Goal: Information Seeking & Learning: Learn about a topic

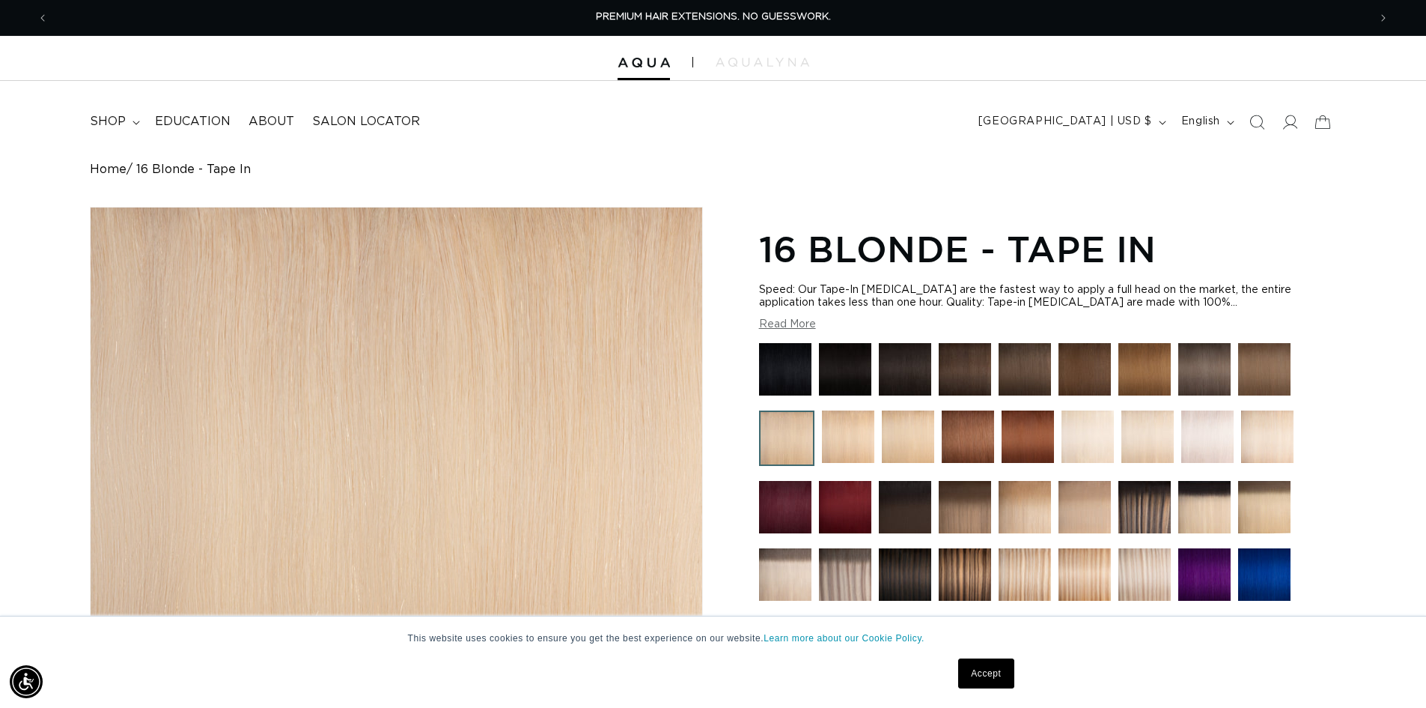
click at [1016, 454] on img at bounding box center [1028, 436] width 52 height 52
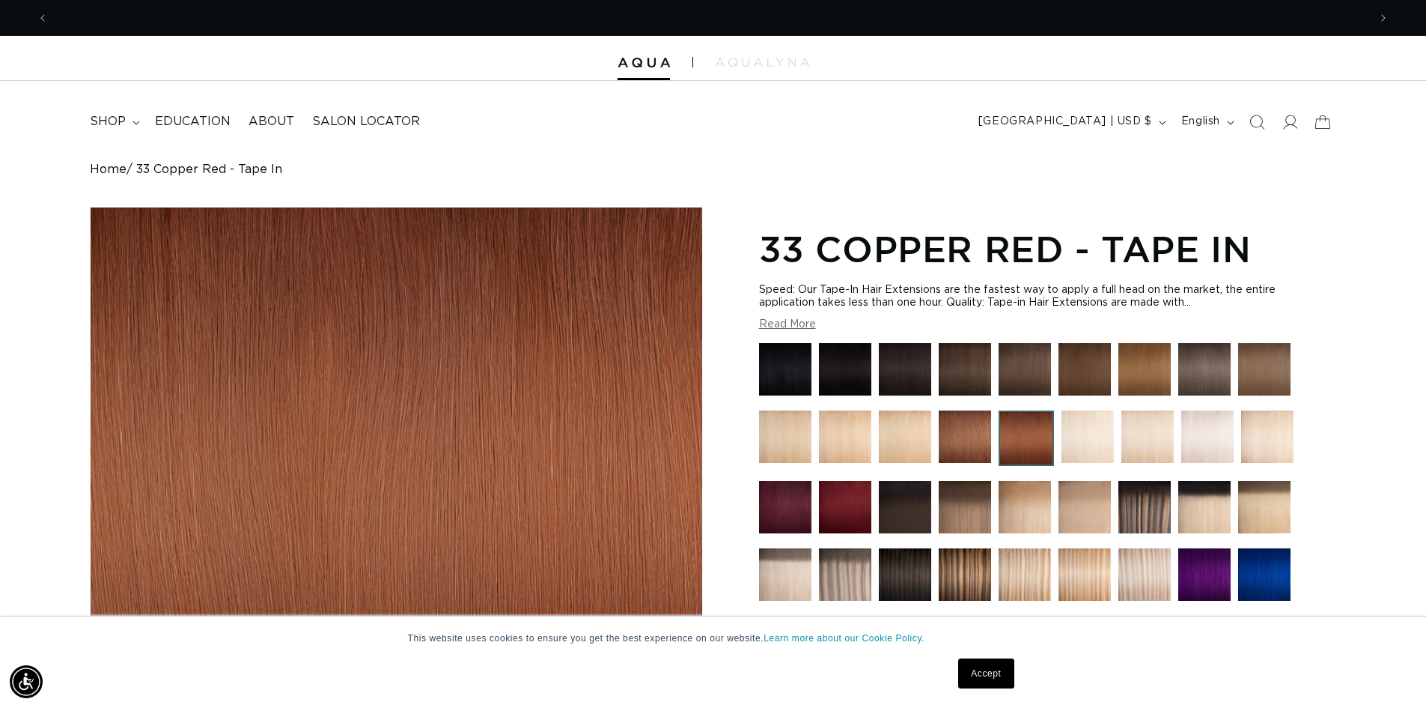
scroll to position [0, 1320]
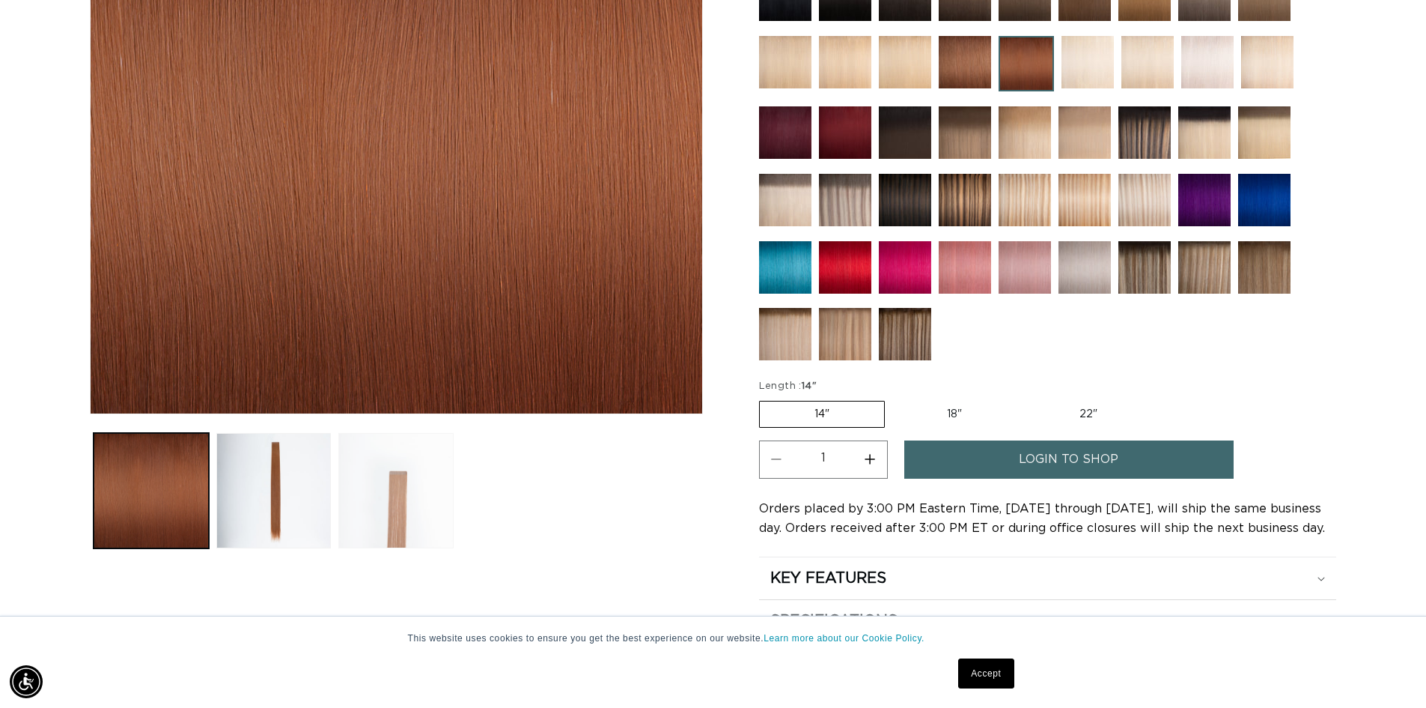
click at [392, 522] on button "Load image 3 in gallery view" at bounding box center [395, 490] width 115 height 115
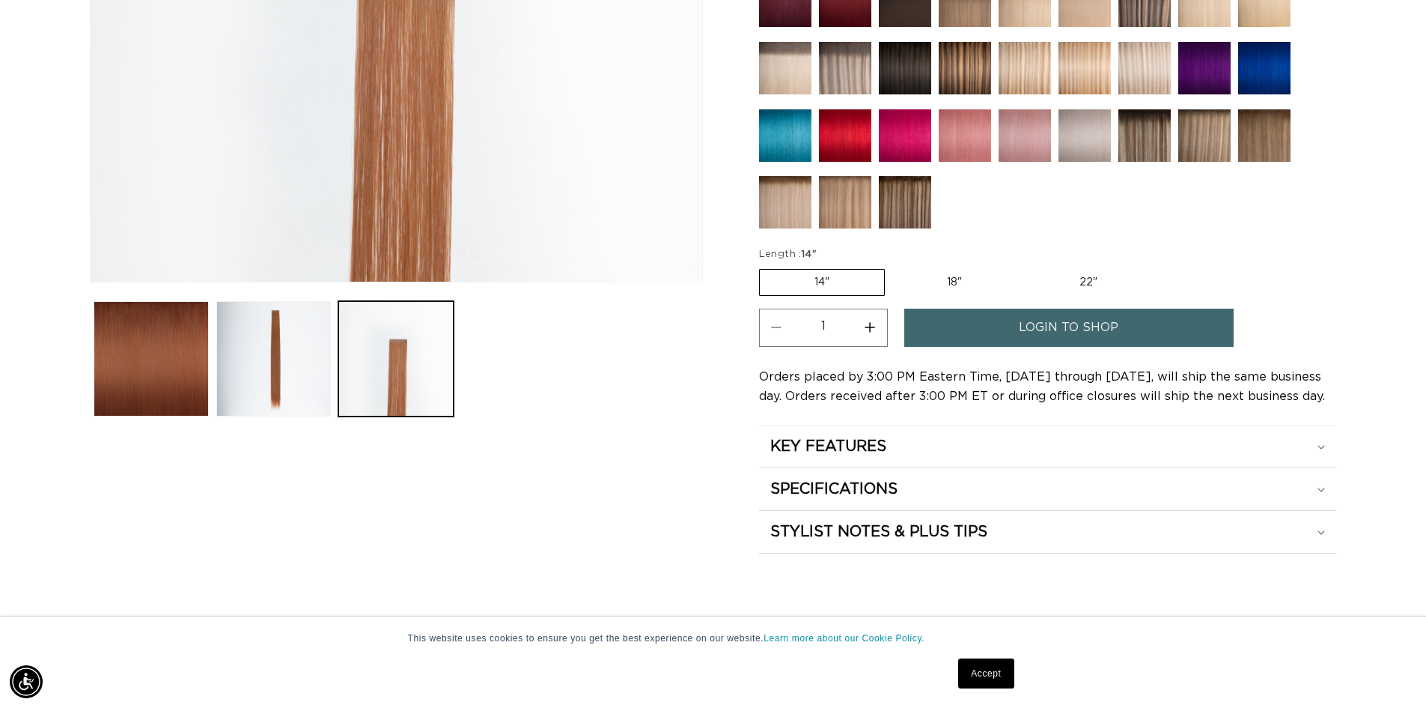
click at [1098, 273] on label "22" Variant sold out or unavailable" at bounding box center [1088, 282] width 127 height 25
click at [1025, 267] on input "22" Variant sold out or unavailable" at bounding box center [1024, 266] width 1 height 1
radio input "true"
click at [1089, 283] on label "22" Variant sold out or unavailable" at bounding box center [1088, 282] width 129 height 27
click at [1024, 267] on input "22" Variant sold out or unavailable" at bounding box center [1023, 266] width 1 height 1
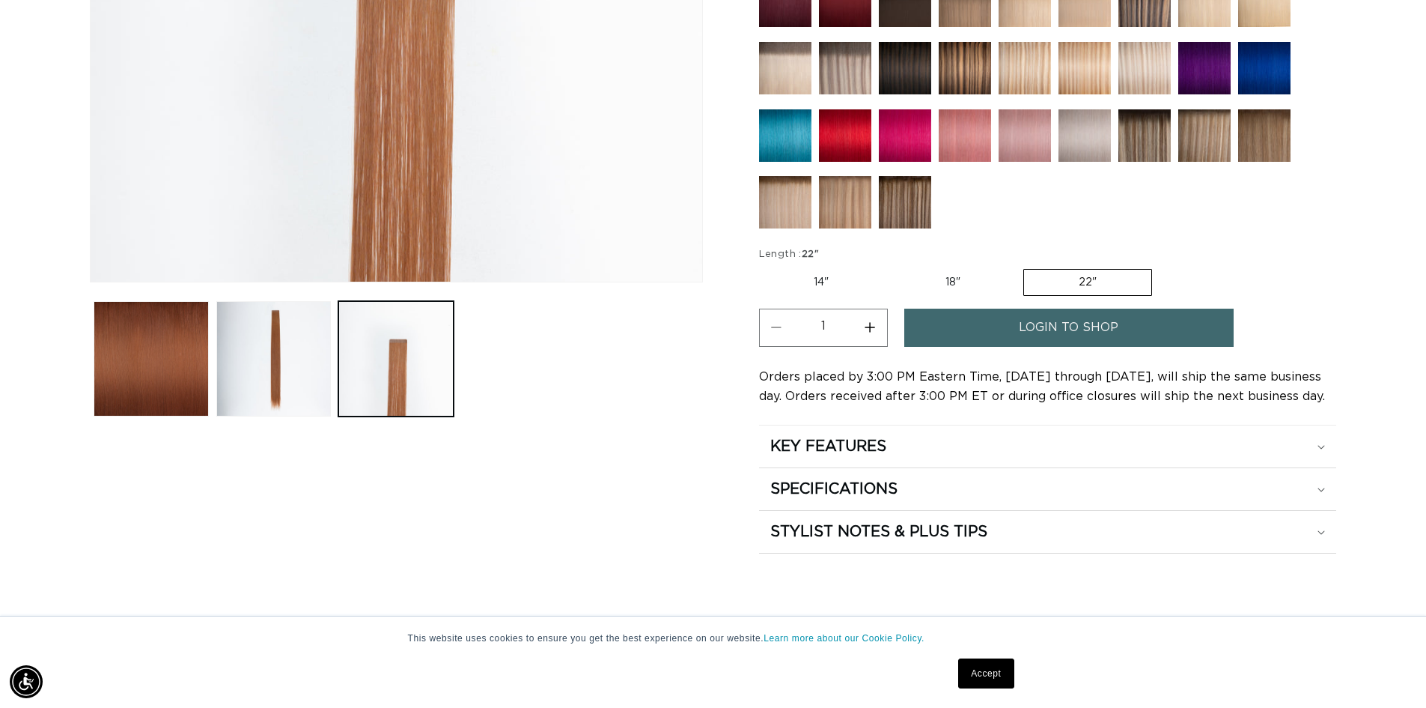
scroll to position [0, 2640]
click at [975, 442] on div "KEY FEATURES" at bounding box center [1047, 446] width 555 height 19
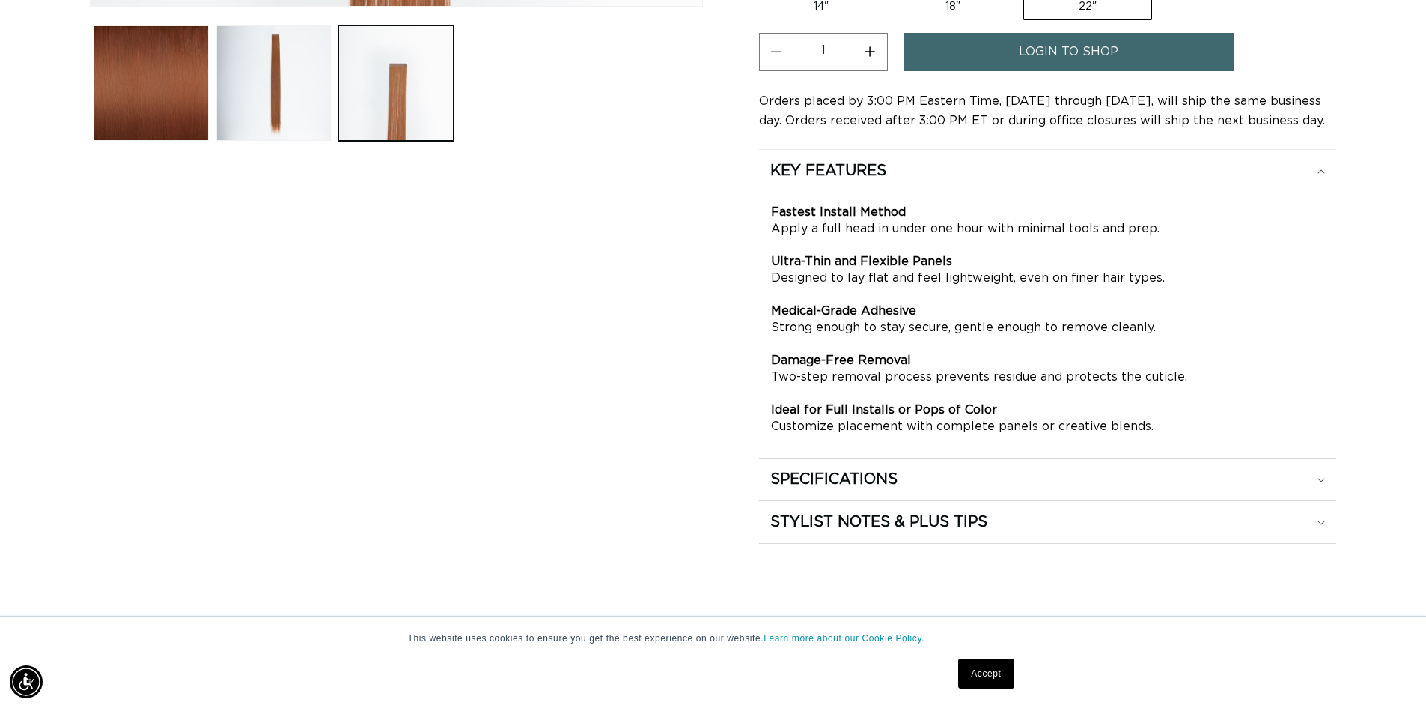
scroll to position [881, 0]
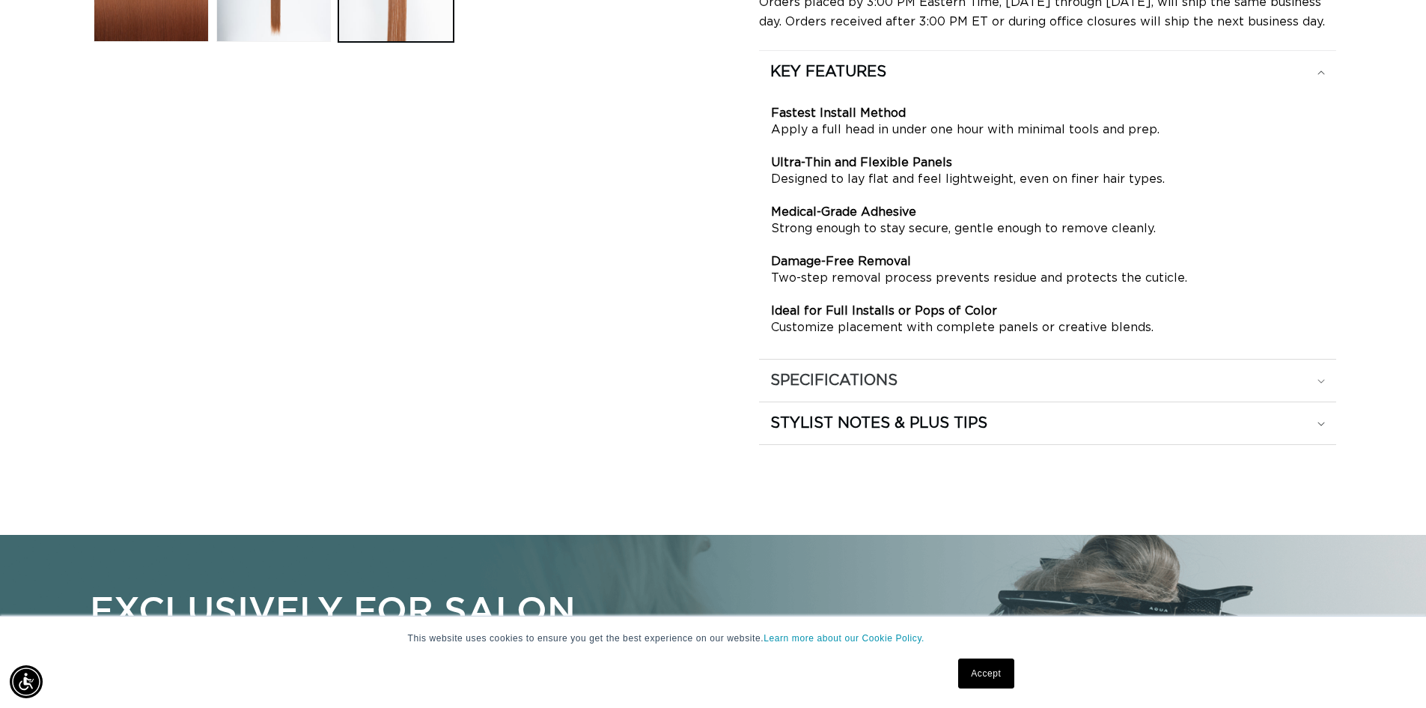
click at [965, 395] on summary "SPECIFICATIONS" at bounding box center [1047, 380] width 577 height 42
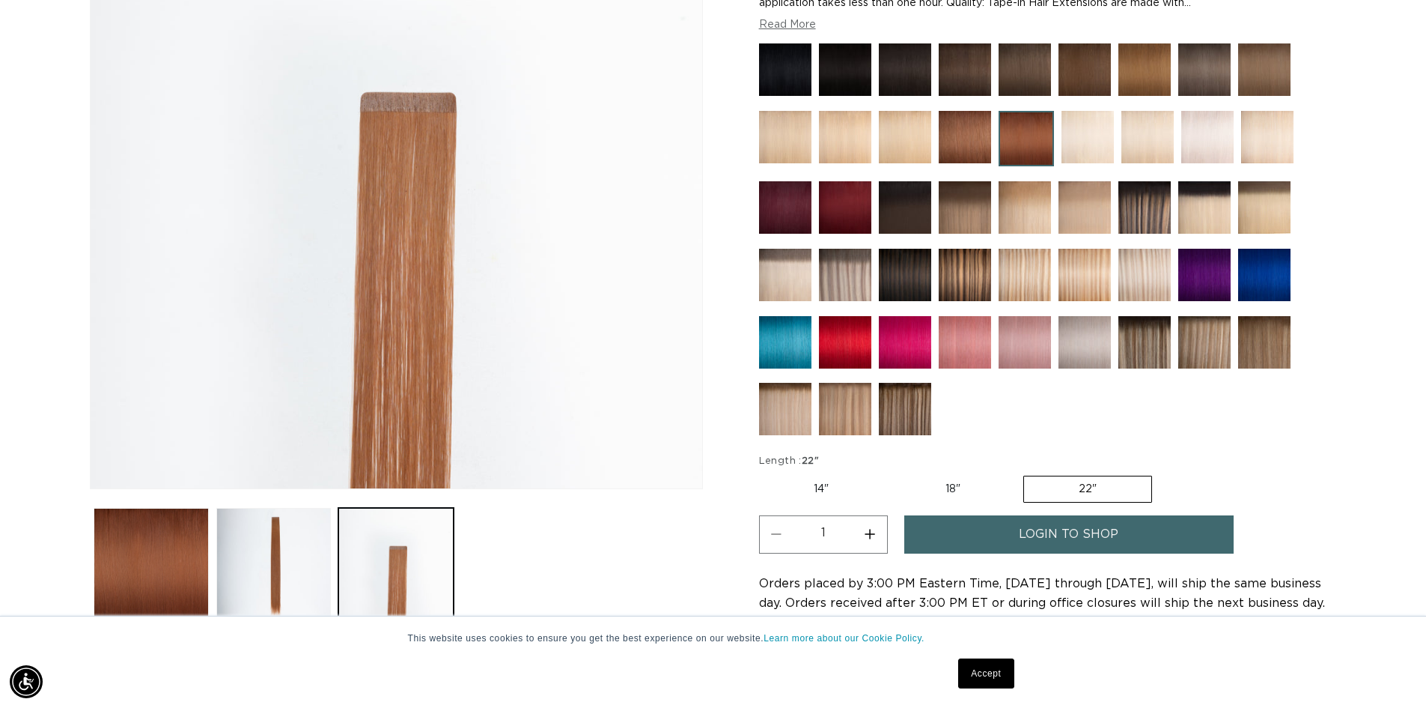
scroll to position [0, 0]
click at [964, 151] on img at bounding box center [965, 137] width 52 height 52
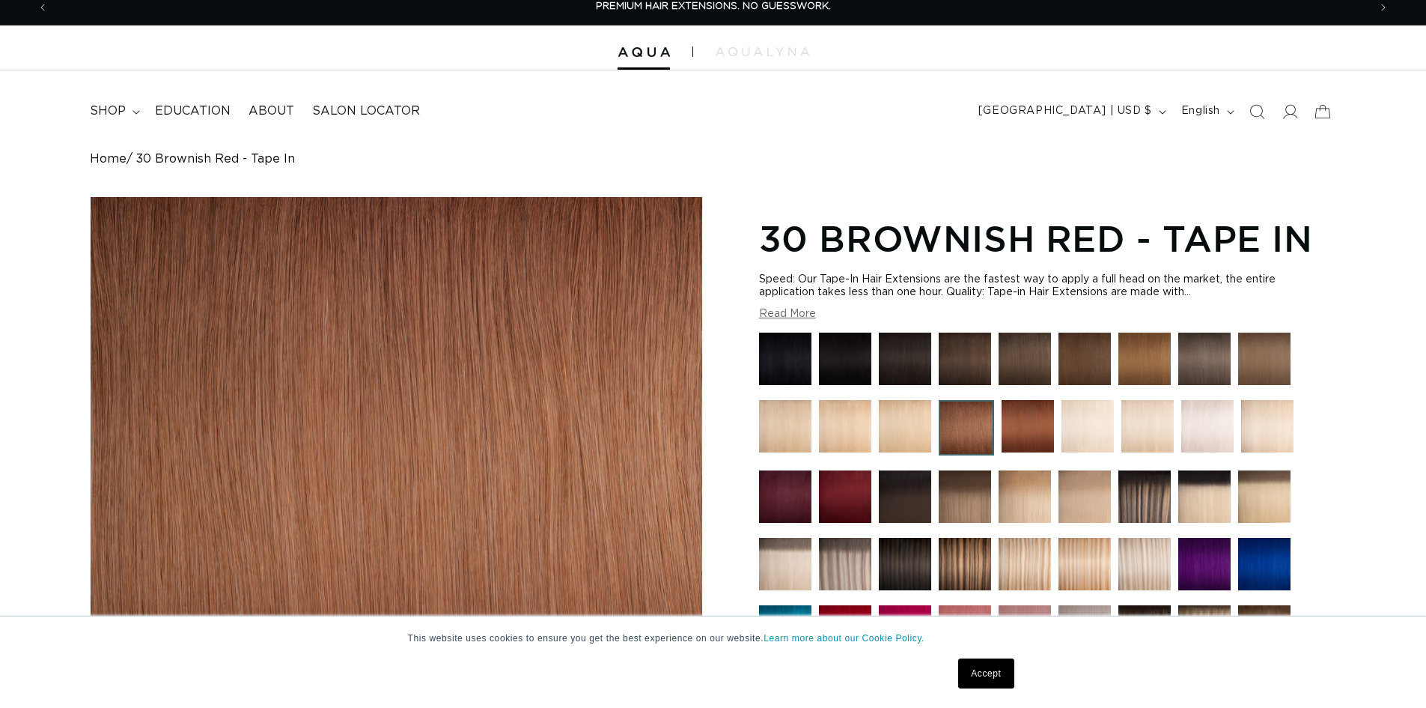
scroll to position [300, 0]
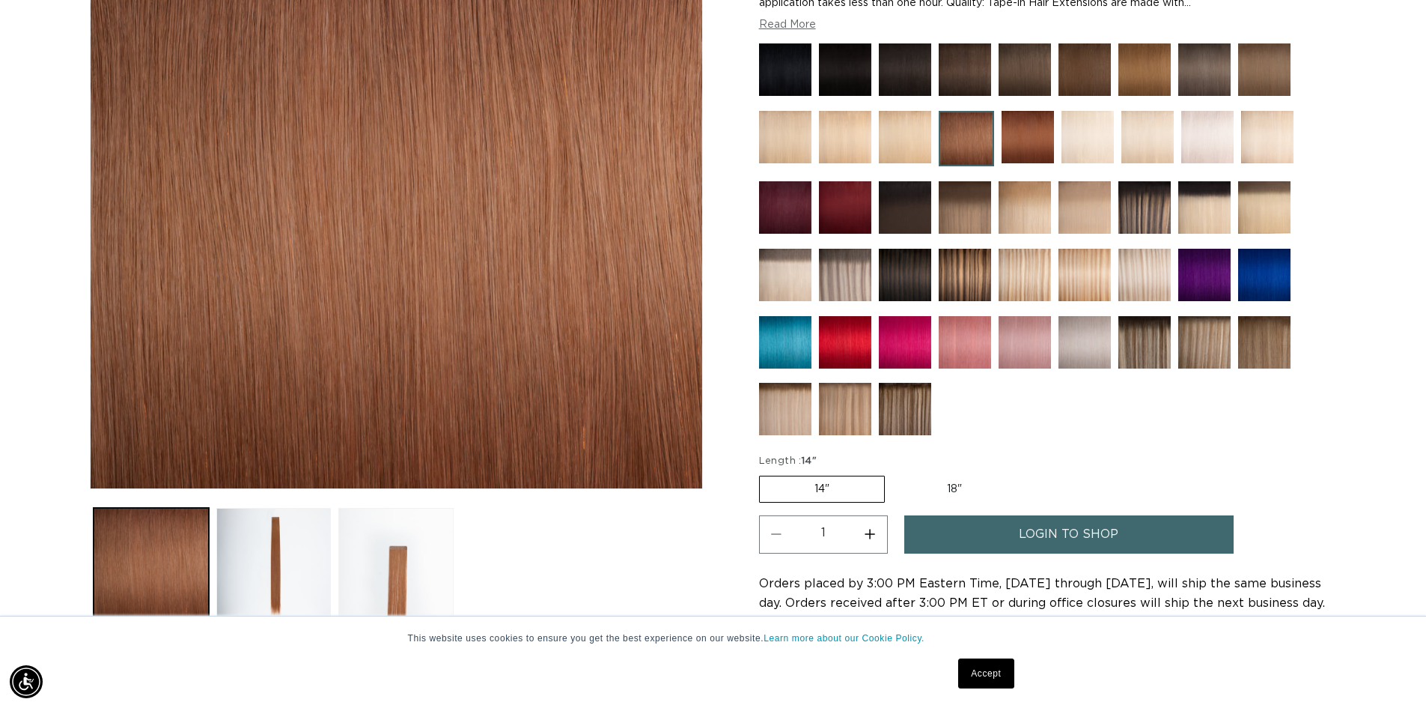
click at [1009, 139] on img at bounding box center [1028, 137] width 52 height 52
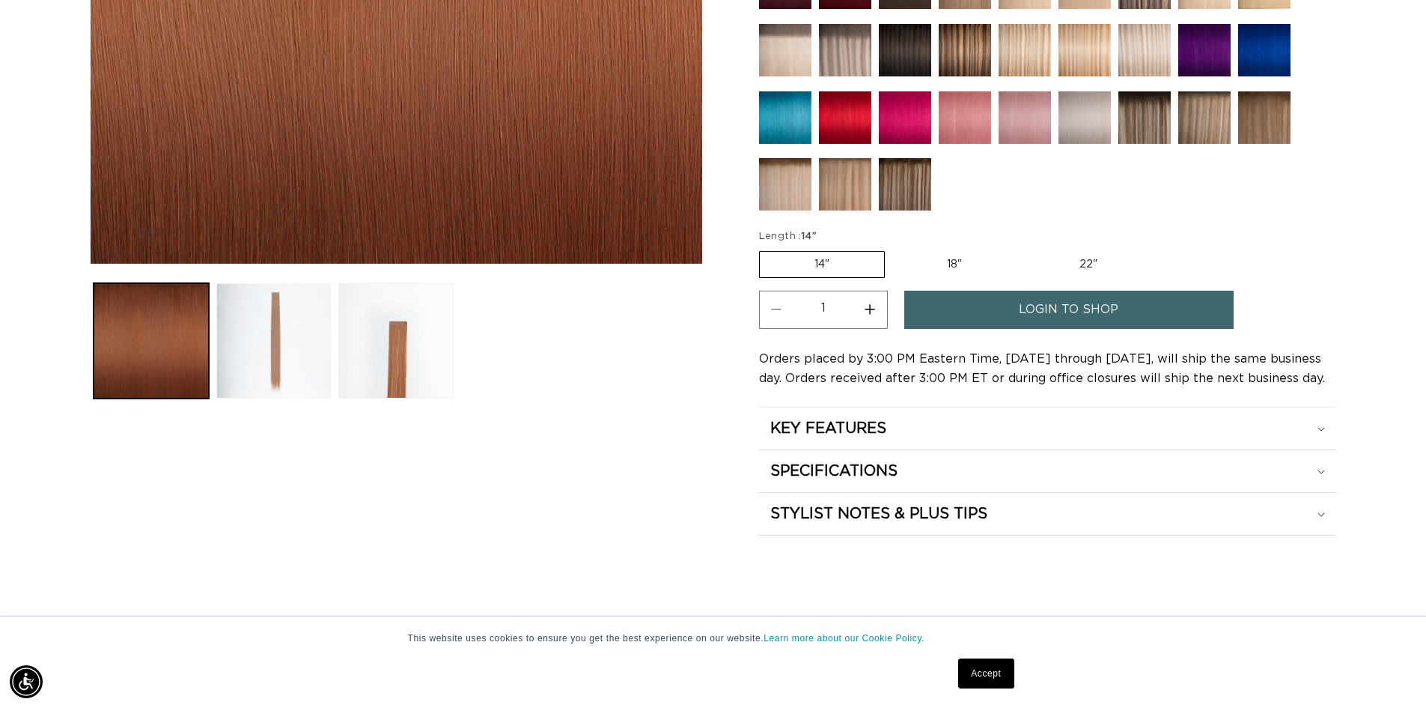
scroll to position [0, 1320]
click at [280, 366] on button "Load image 2 in gallery view" at bounding box center [273, 340] width 115 height 115
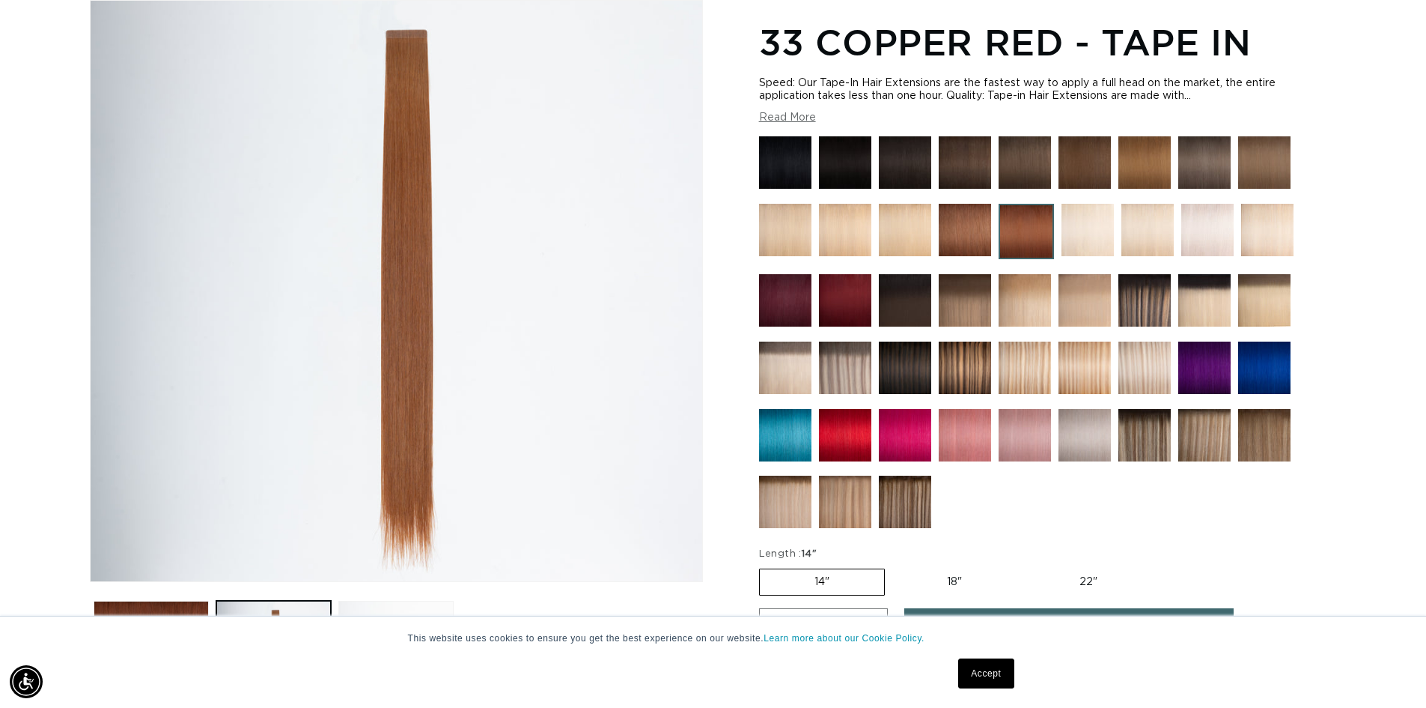
scroll to position [0, 0]
click at [997, 685] on link "Accept" at bounding box center [985, 673] width 55 height 30
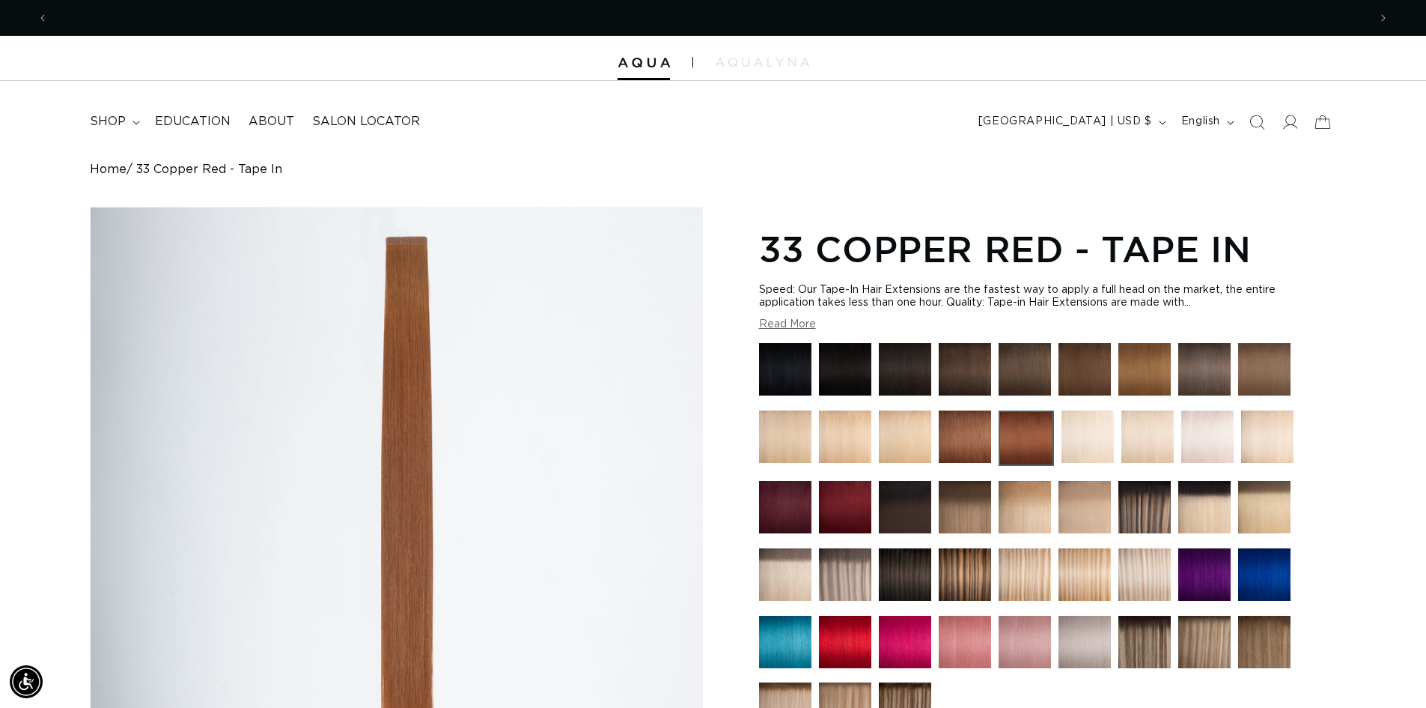
scroll to position [0, 2640]
click at [806, 324] on button "Read More" at bounding box center [787, 324] width 57 height 13
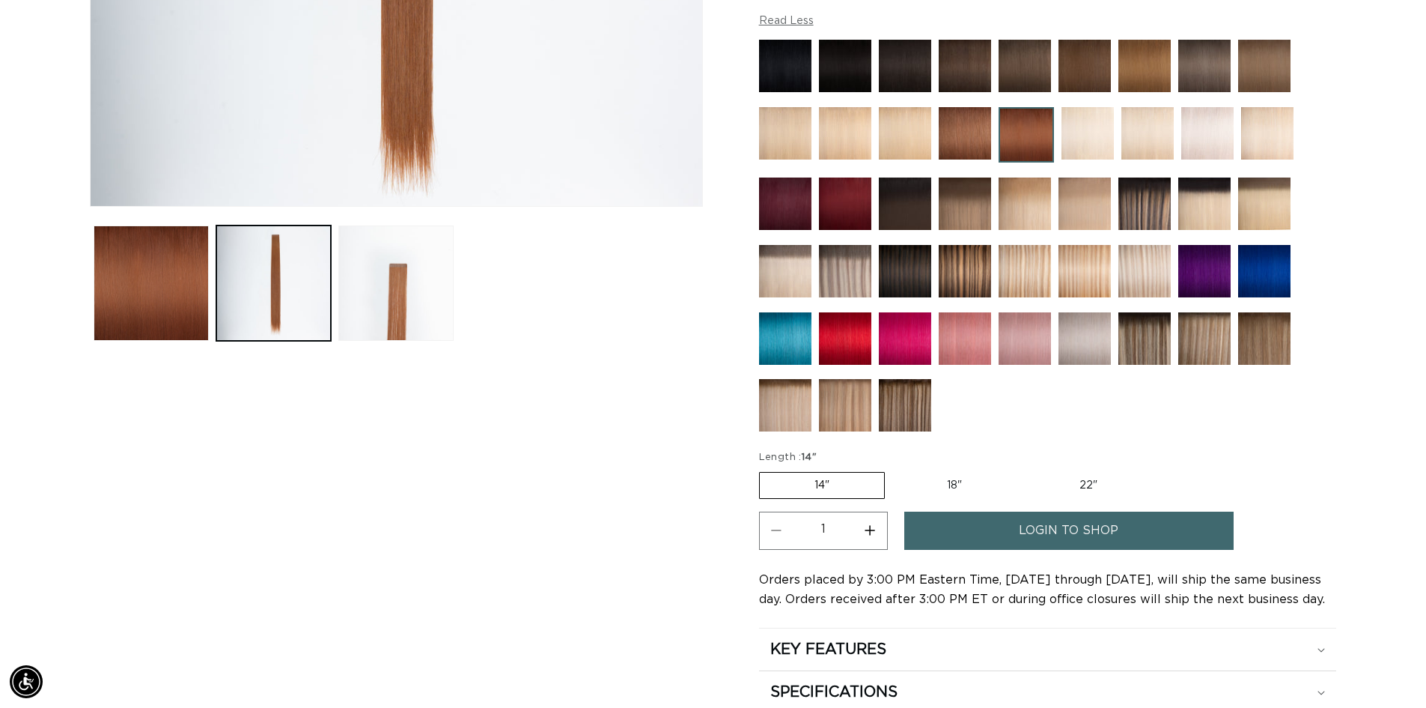
scroll to position [599, 0]
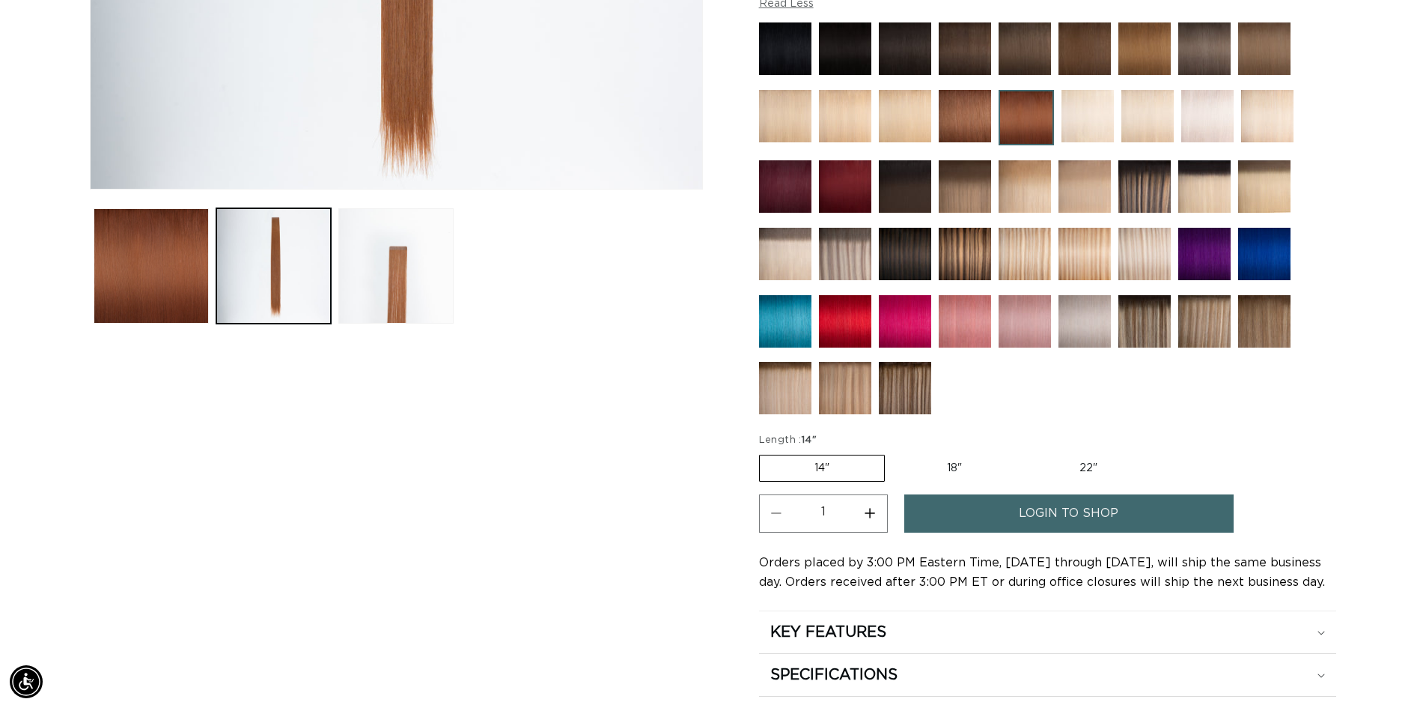
click at [1095, 511] on span "login to shop" at bounding box center [1069, 513] width 100 height 38
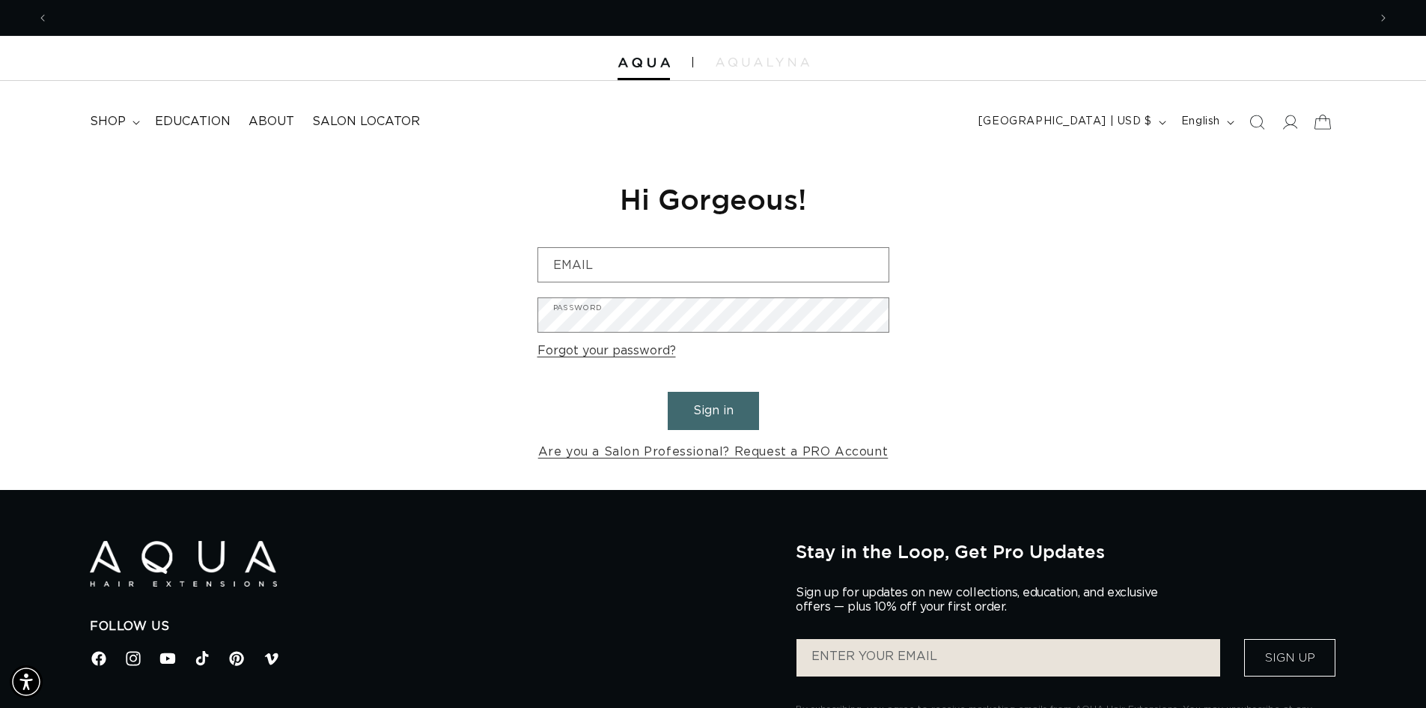
scroll to position [0, 2640]
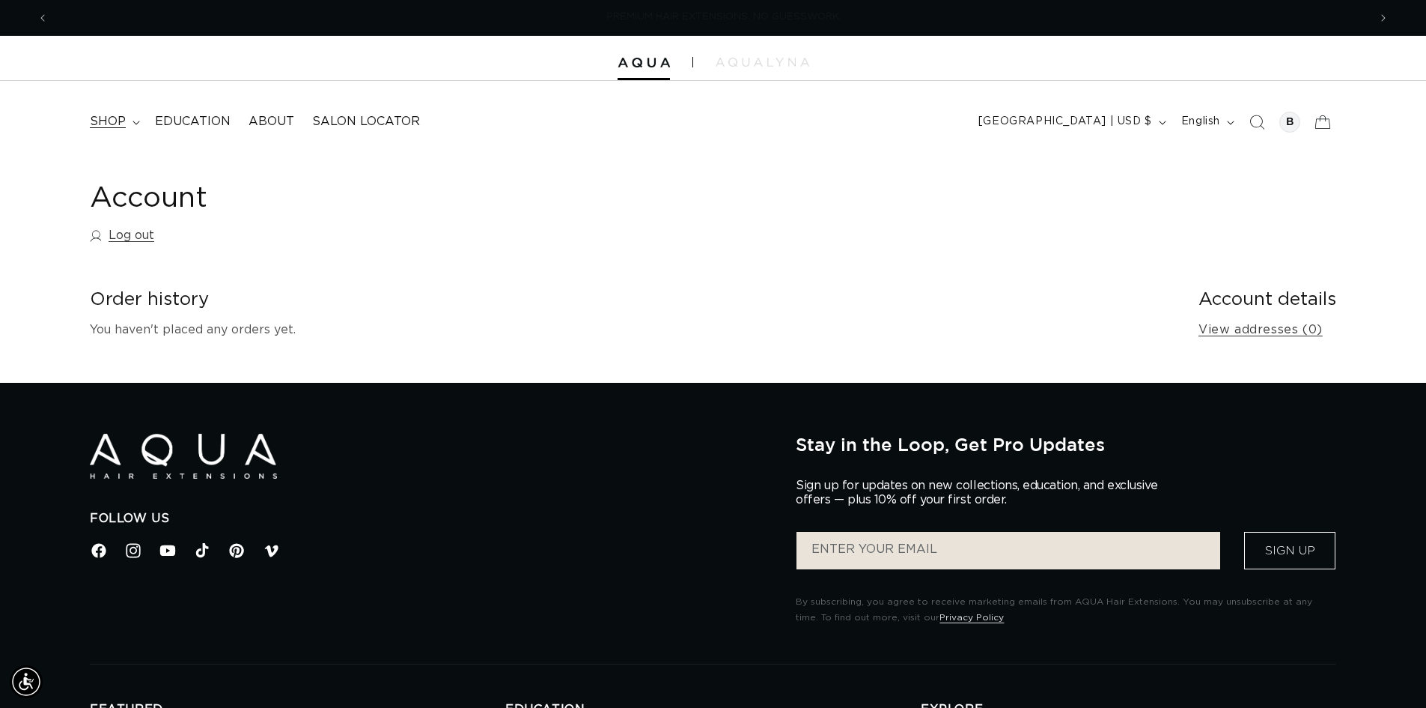
scroll to position [0, 1320]
click at [101, 124] on span "shop" at bounding box center [108, 122] width 36 height 16
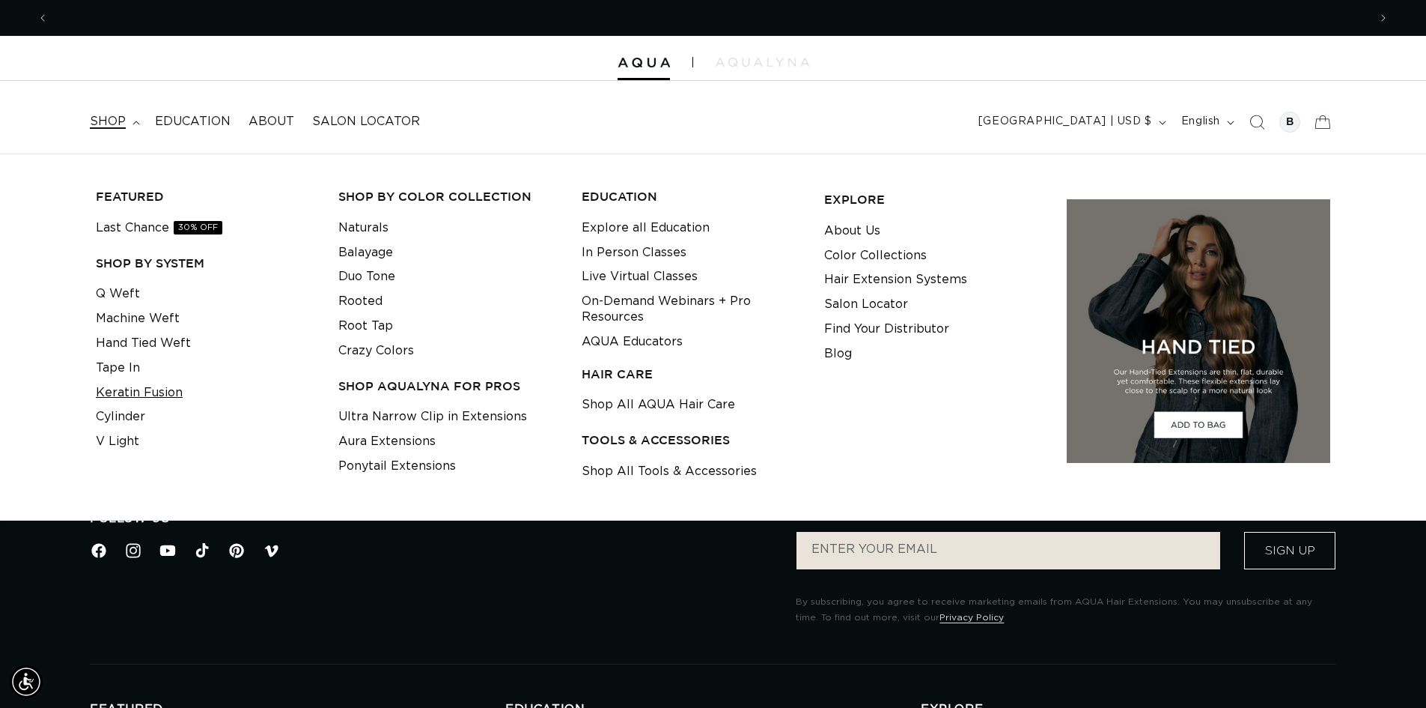
scroll to position [0, 2640]
click at [139, 372] on li "Tape In" at bounding box center [205, 368] width 219 height 25
click at [132, 372] on link "Tape In" at bounding box center [118, 368] width 44 height 25
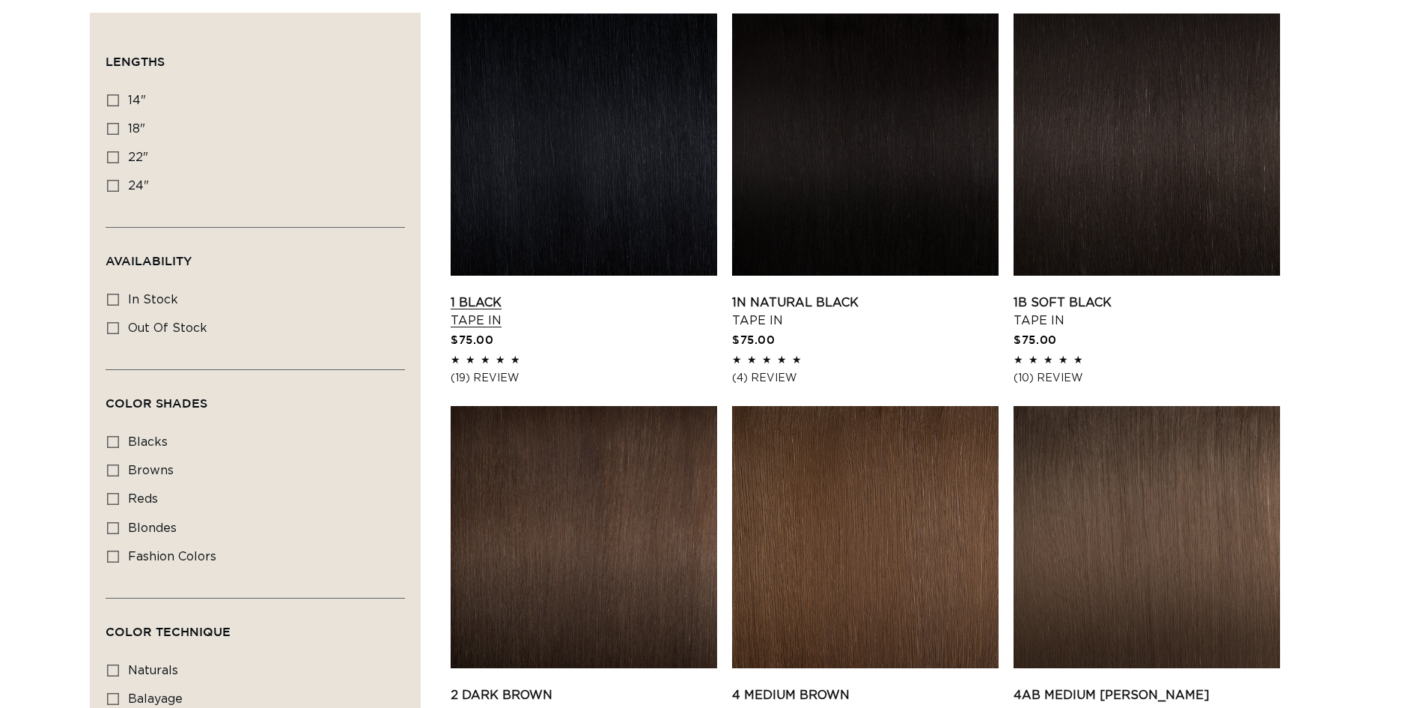
scroll to position [599, 0]
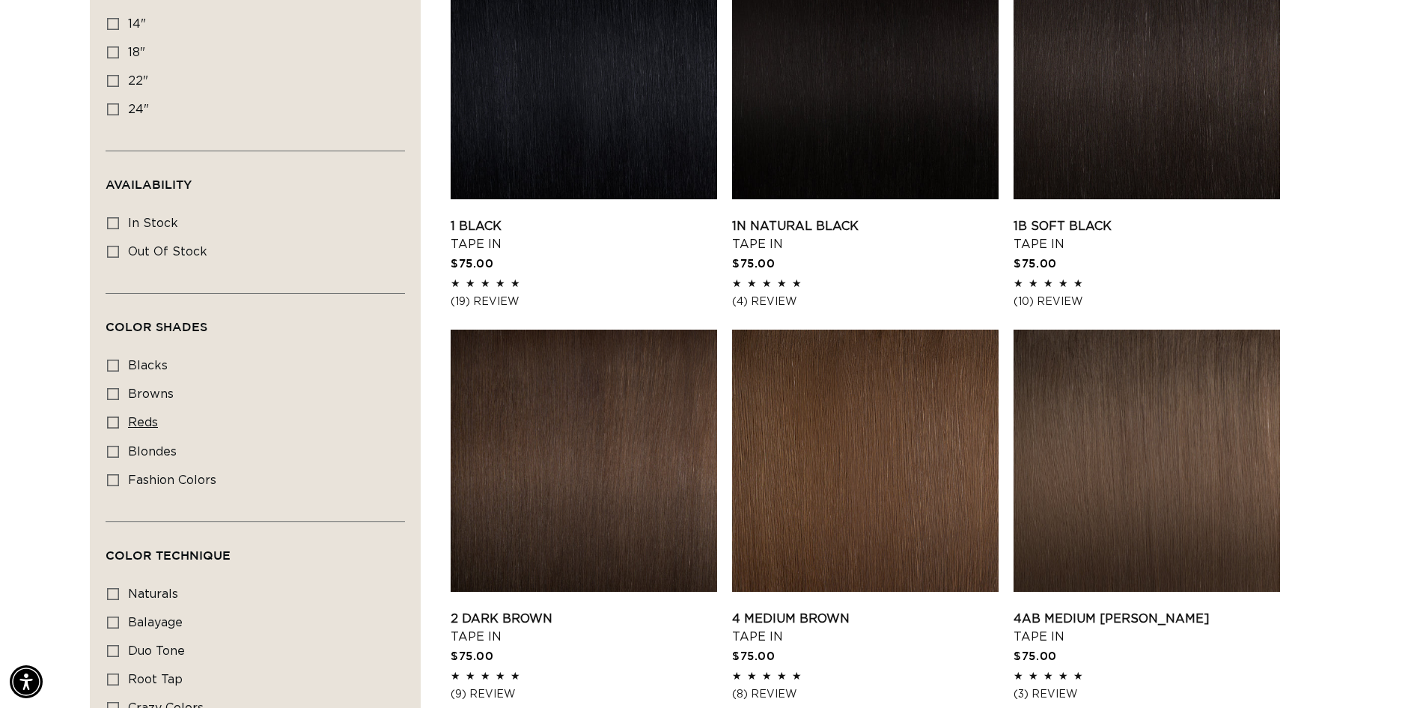
click at [133, 422] on span "reds" at bounding box center [143, 422] width 30 height 12
click at [119, 422] on input "reds reds (4 products)" at bounding box center [113, 422] width 12 height 12
checkbox input "true"
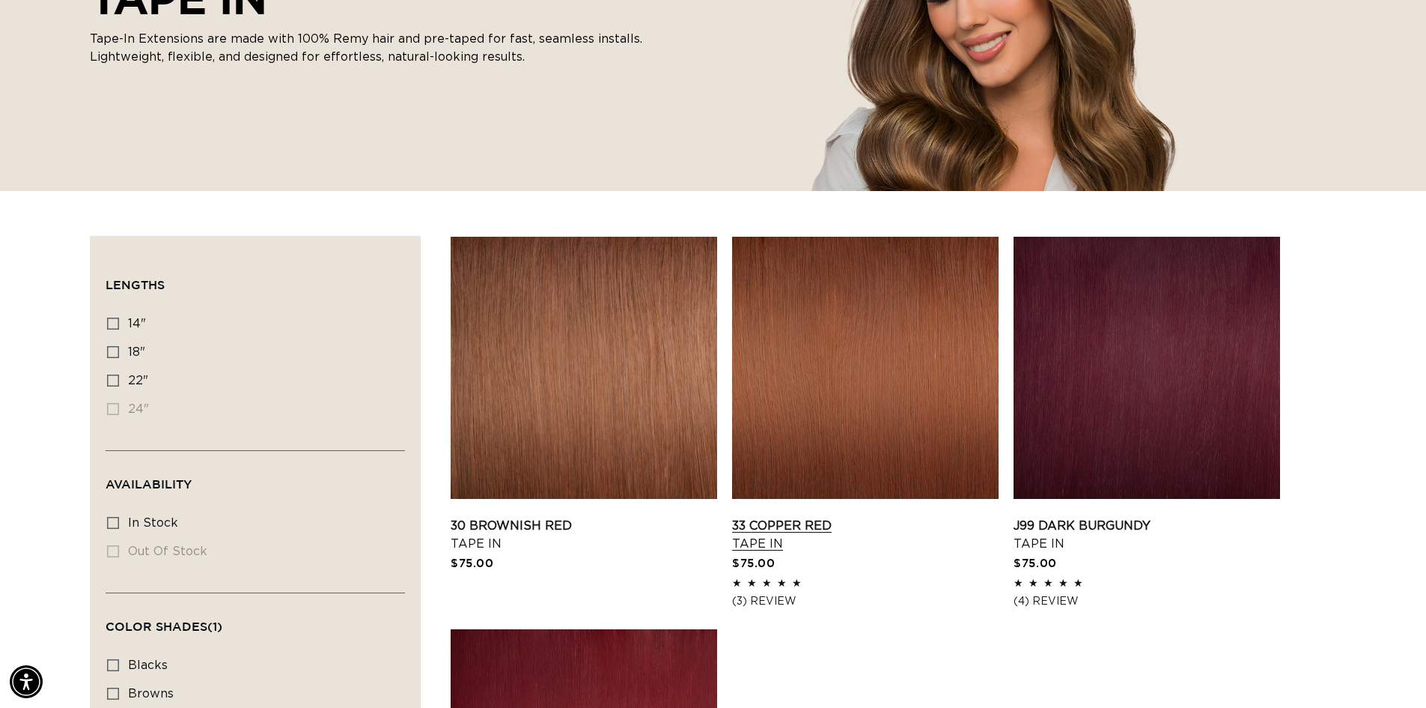
scroll to position [0, 2640]
click at [776, 553] on link "33 Copper Red Tape In" at bounding box center [865, 535] width 267 height 36
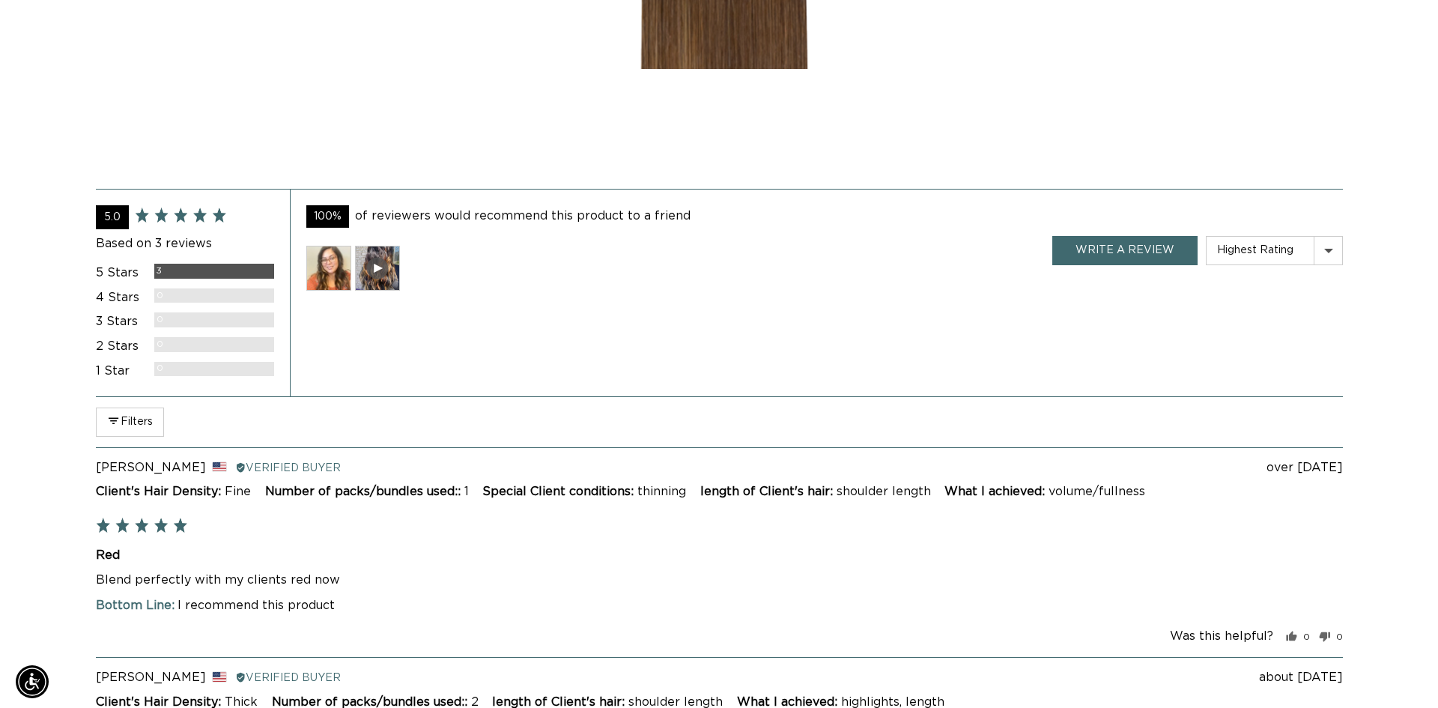
scroll to position [2696, 0]
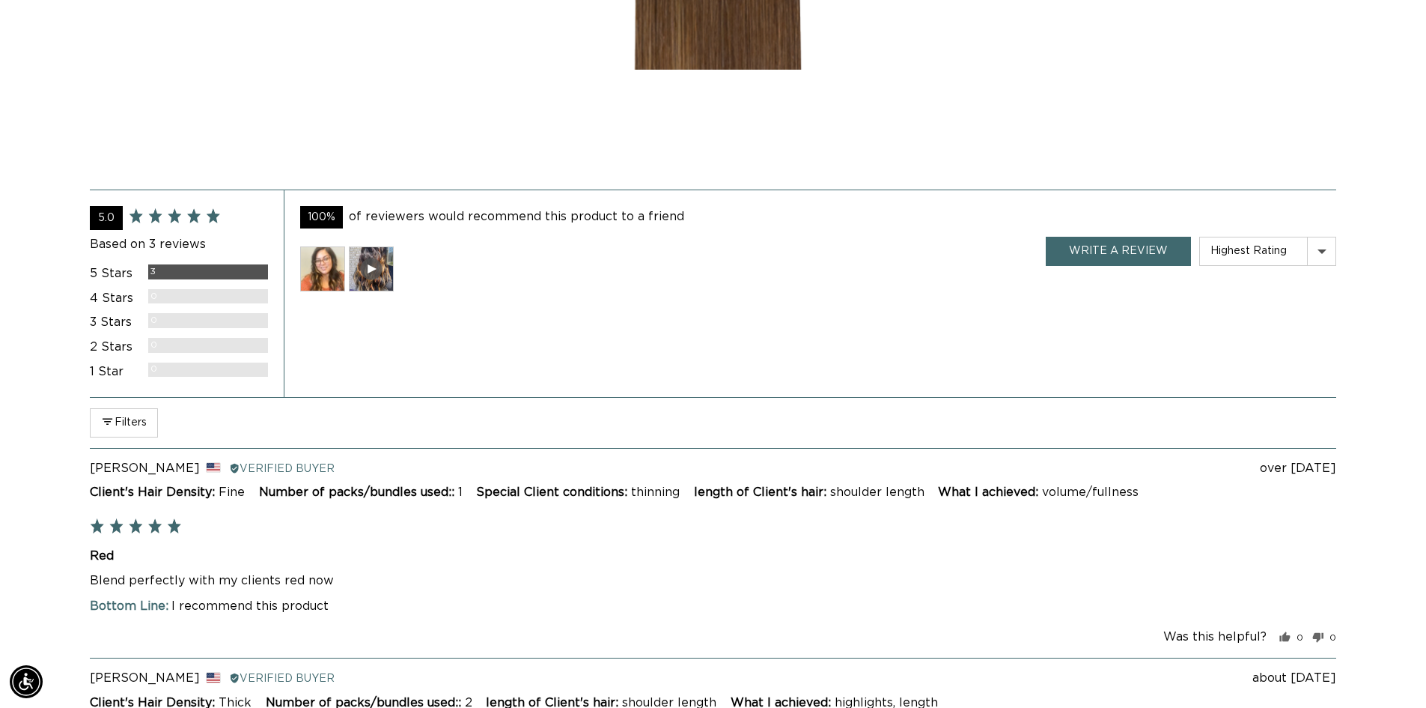
click at [361, 275] on div at bounding box center [371, 268] width 45 height 45
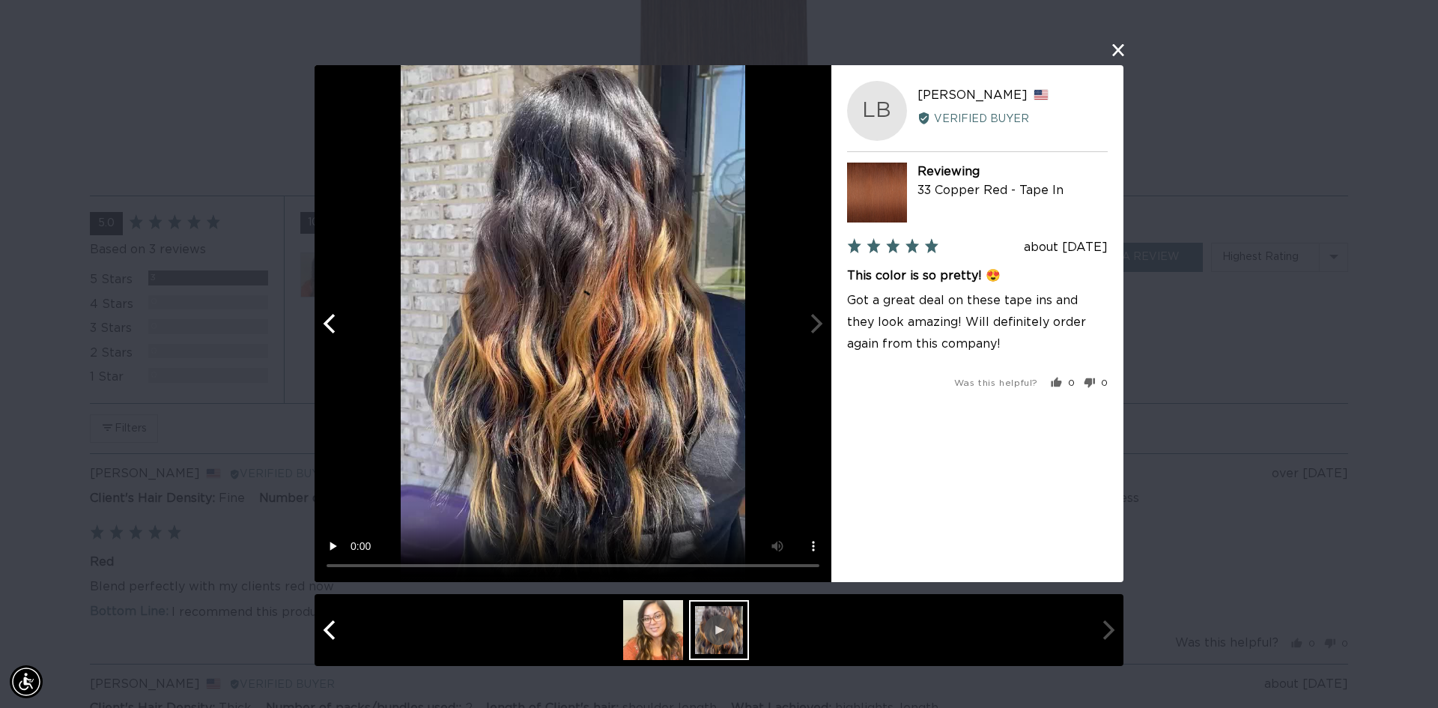
scroll to position [0, 1331]
click at [653, 648] on img at bounding box center [653, 630] width 60 height 60
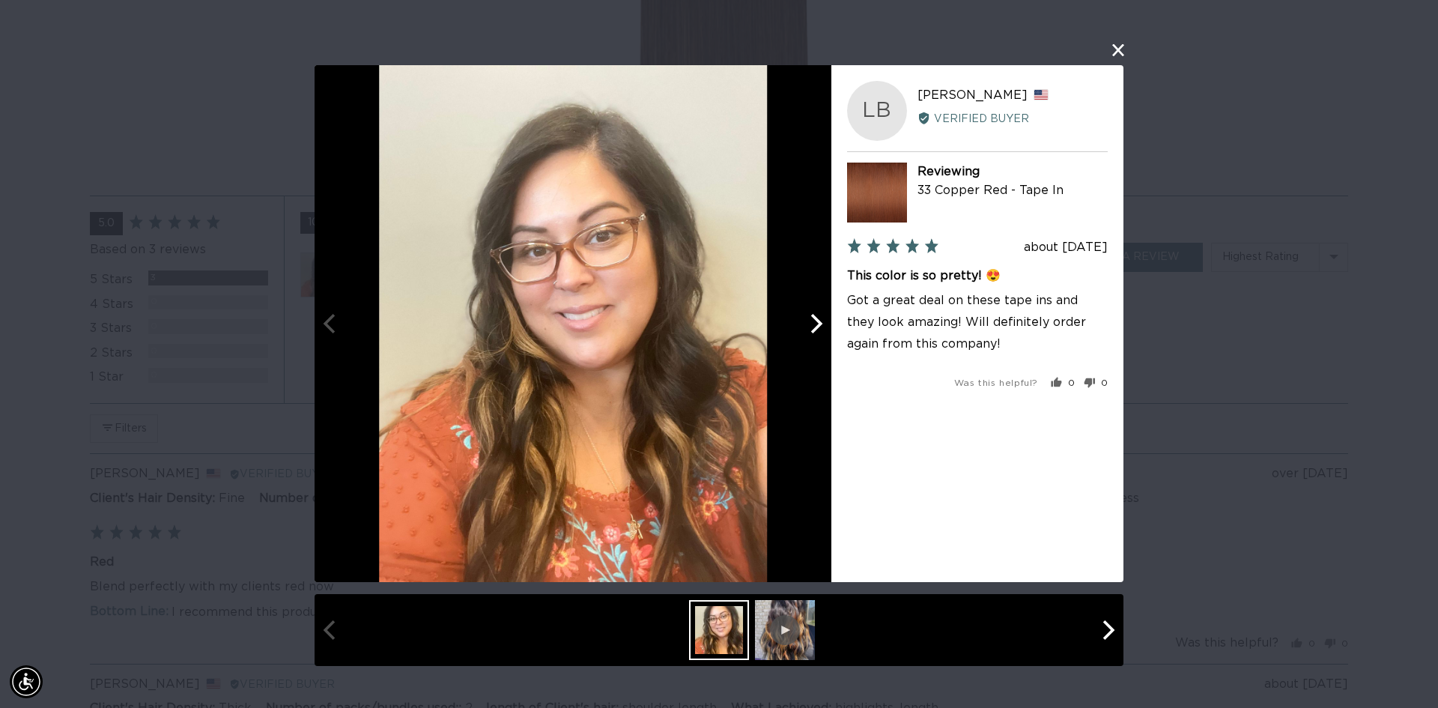
click at [735, 643] on div at bounding box center [719, 630] width 60 height 60
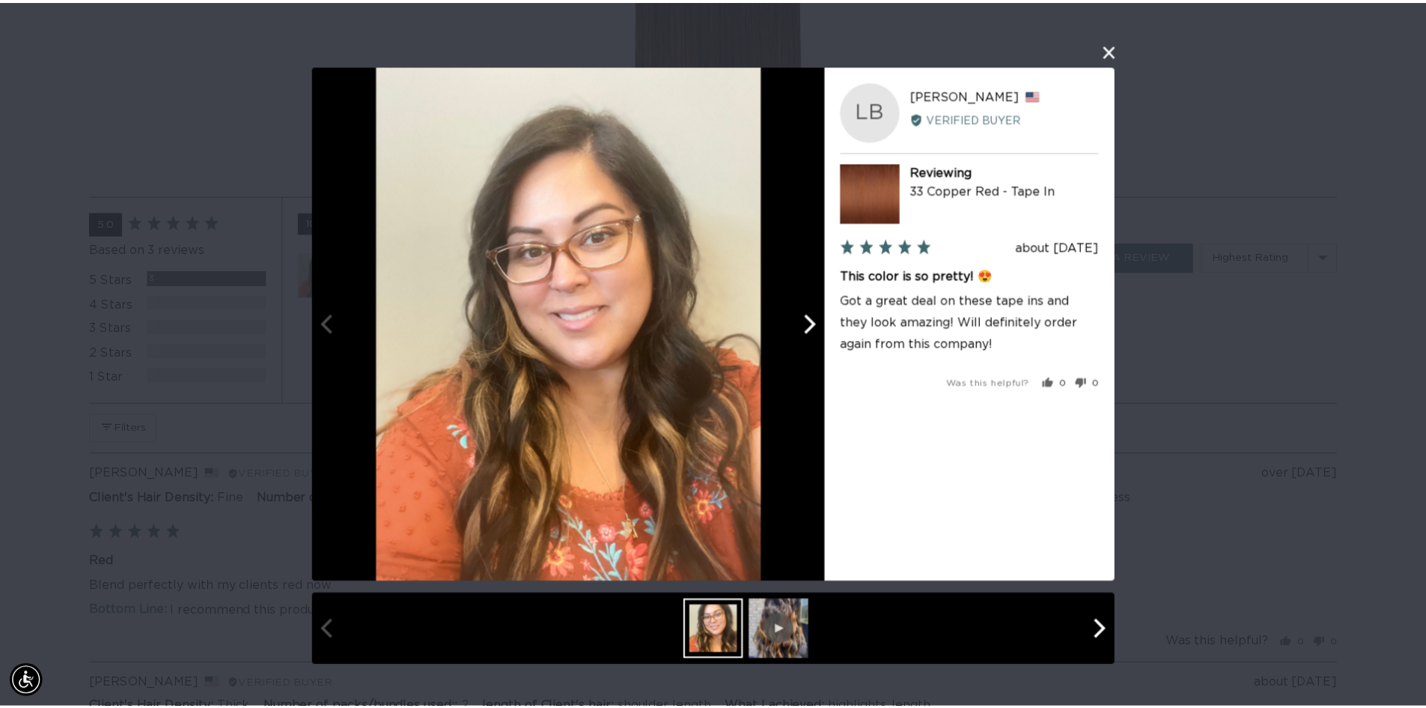
scroll to position [0, 0]
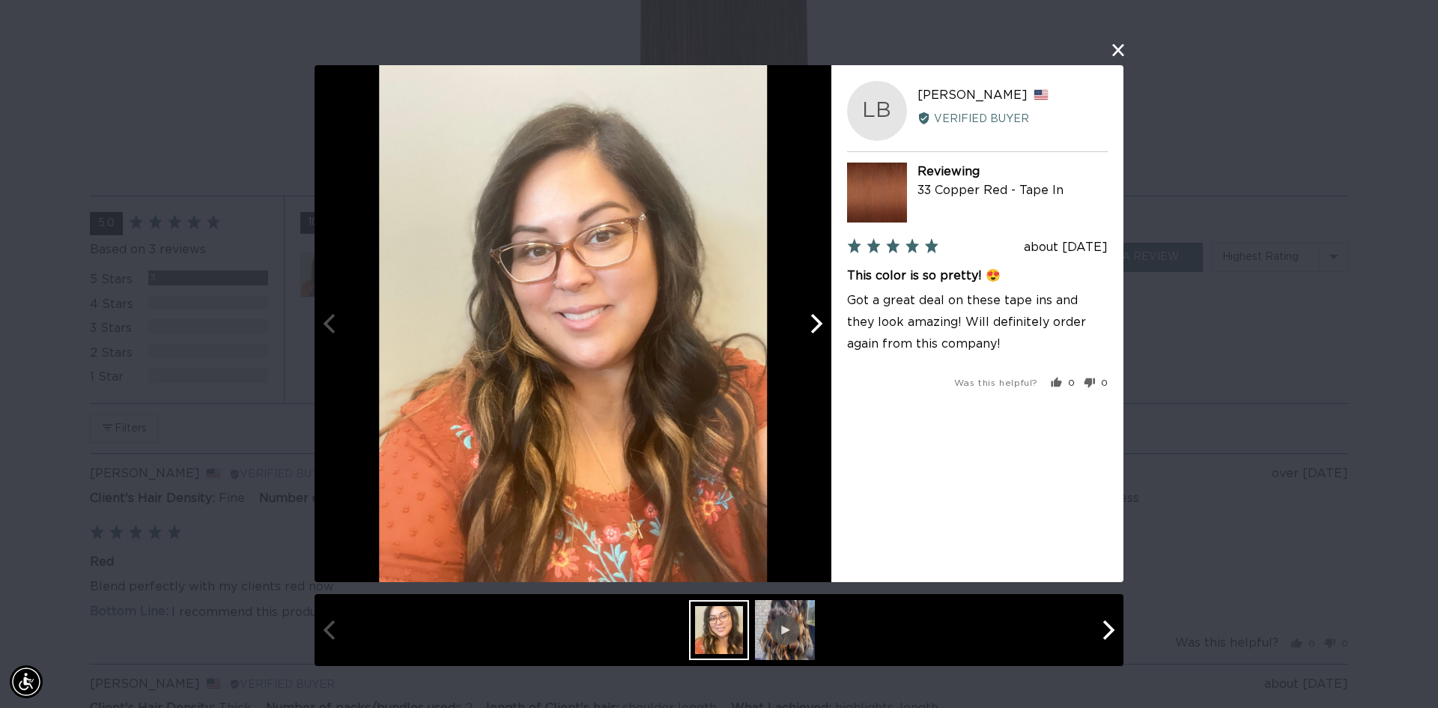
click at [1131, 45] on div "User-Uploaded Media Gallery Your browser doesn't support HTML5 videos. LB Loren…" at bounding box center [719, 354] width 1438 height 708
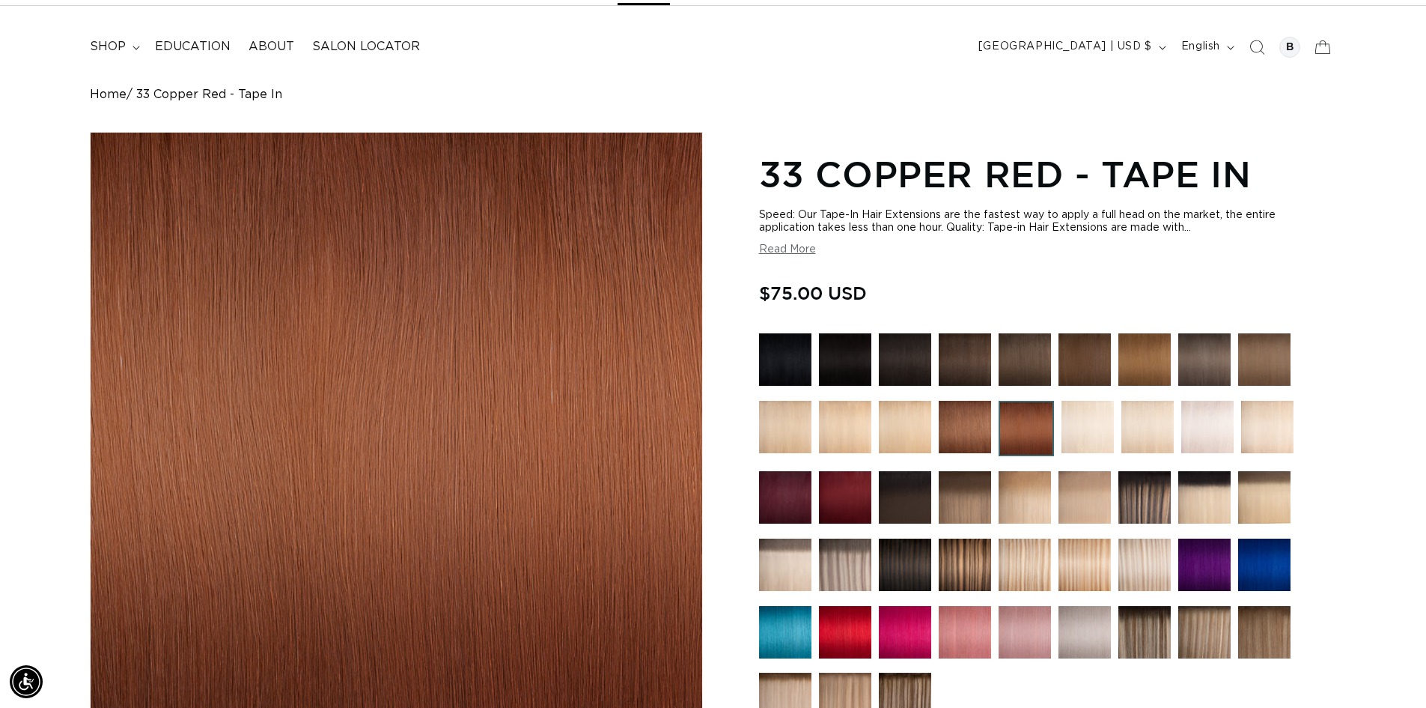
scroll to position [374, 0]
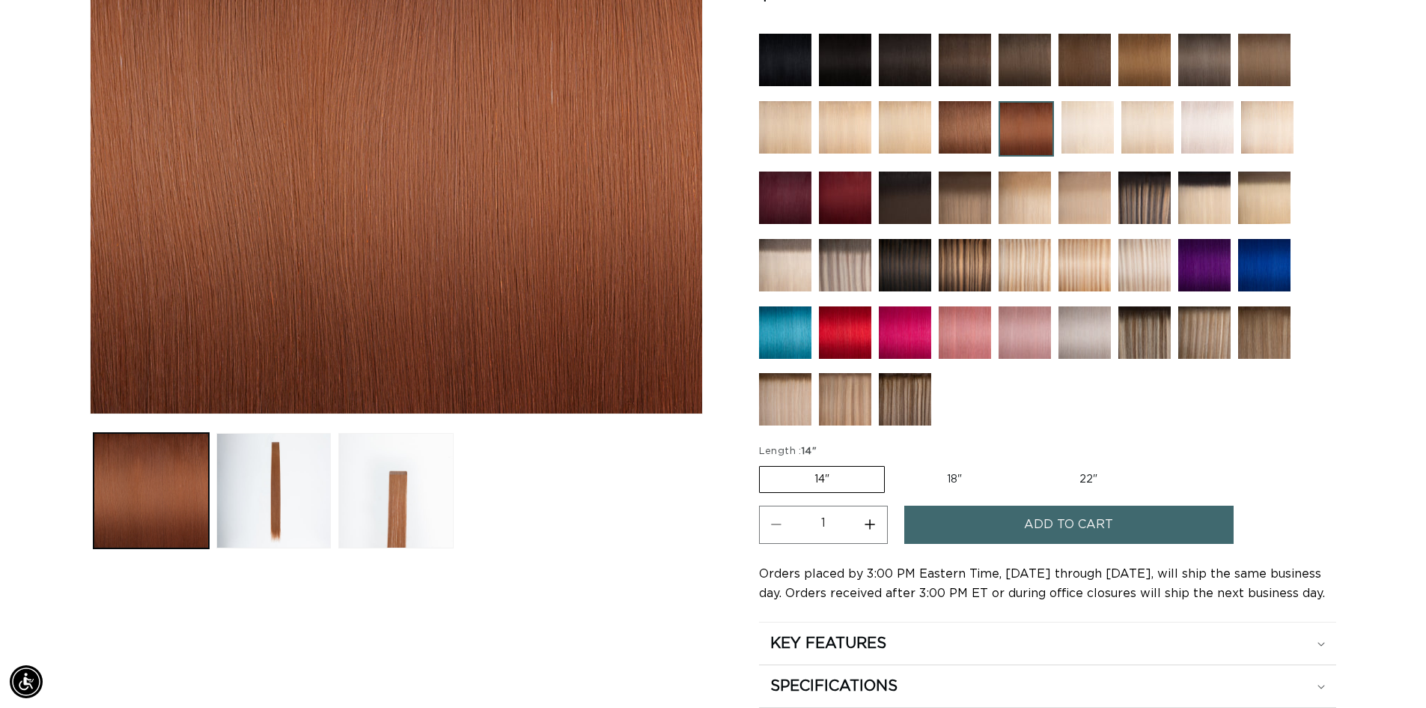
click at [911, 400] on img at bounding box center [905, 399] width 52 height 52
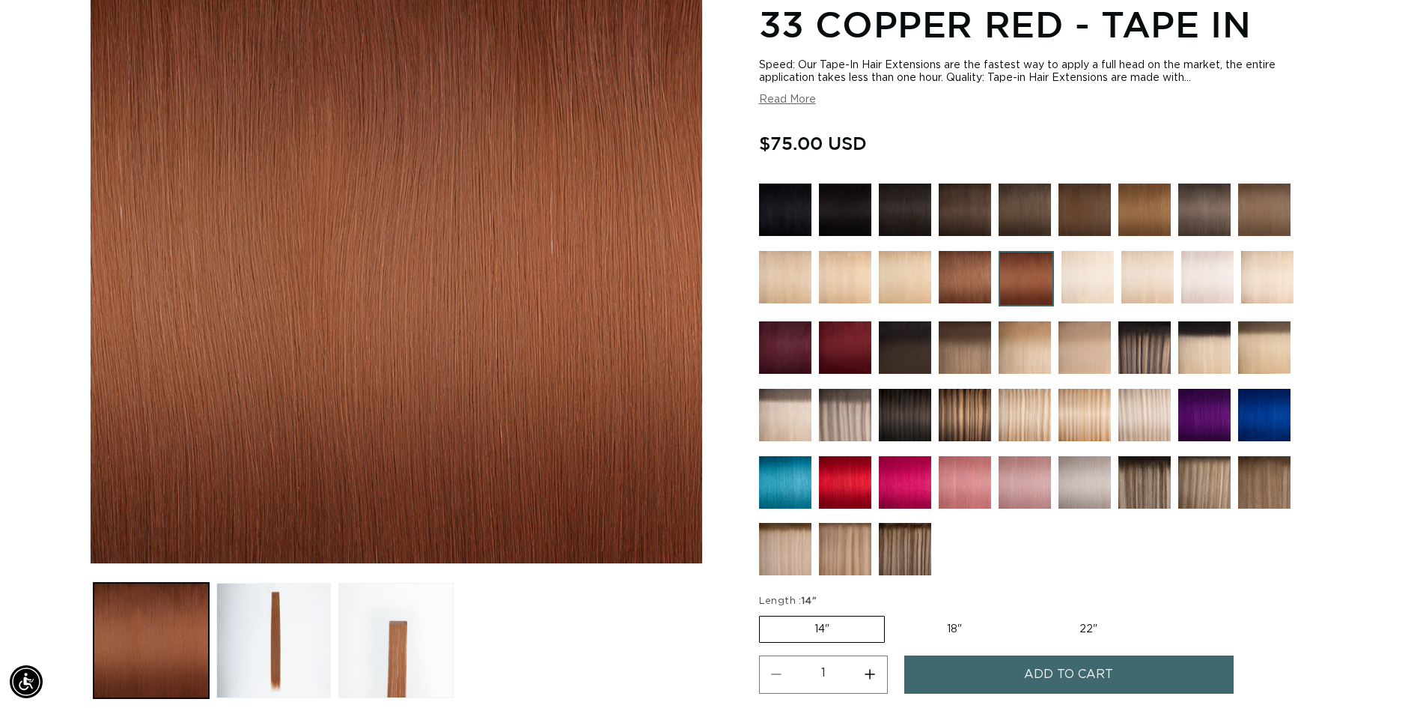
scroll to position [0, 1320]
click at [902, 271] on img at bounding box center [905, 277] width 52 height 52
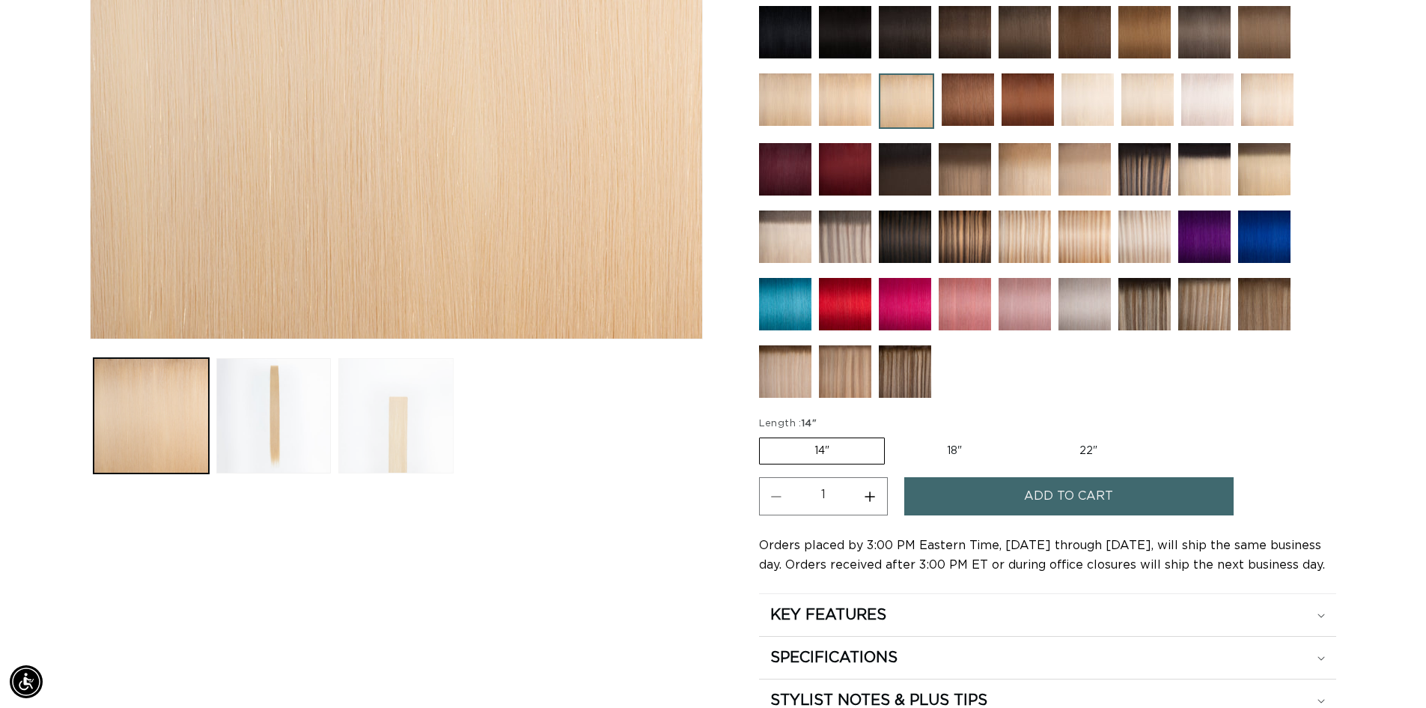
click at [410, 420] on button "Load image 3 in gallery view" at bounding box center [395, 415] width 115 height 115
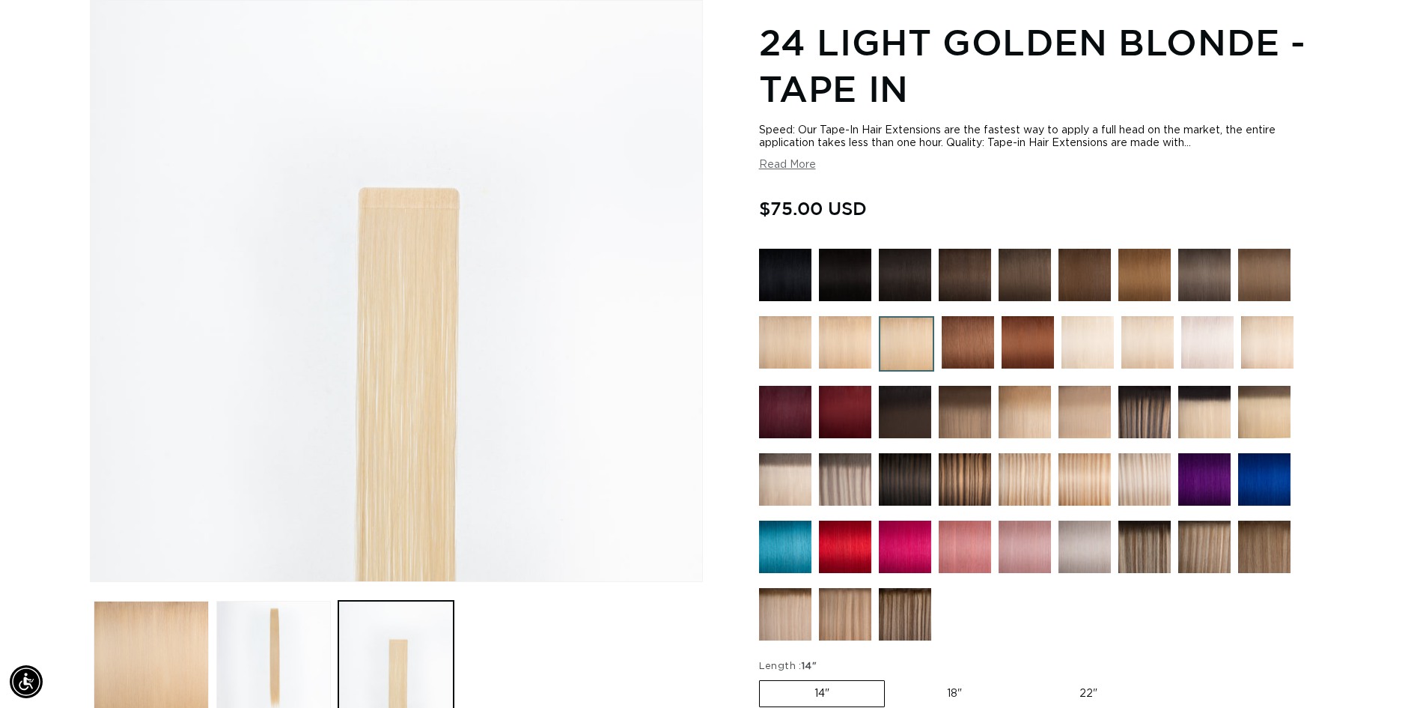
scroll to position [0, 1320]
click at [977, 346] on img at bounding box center [968, 342] width 52 height 52
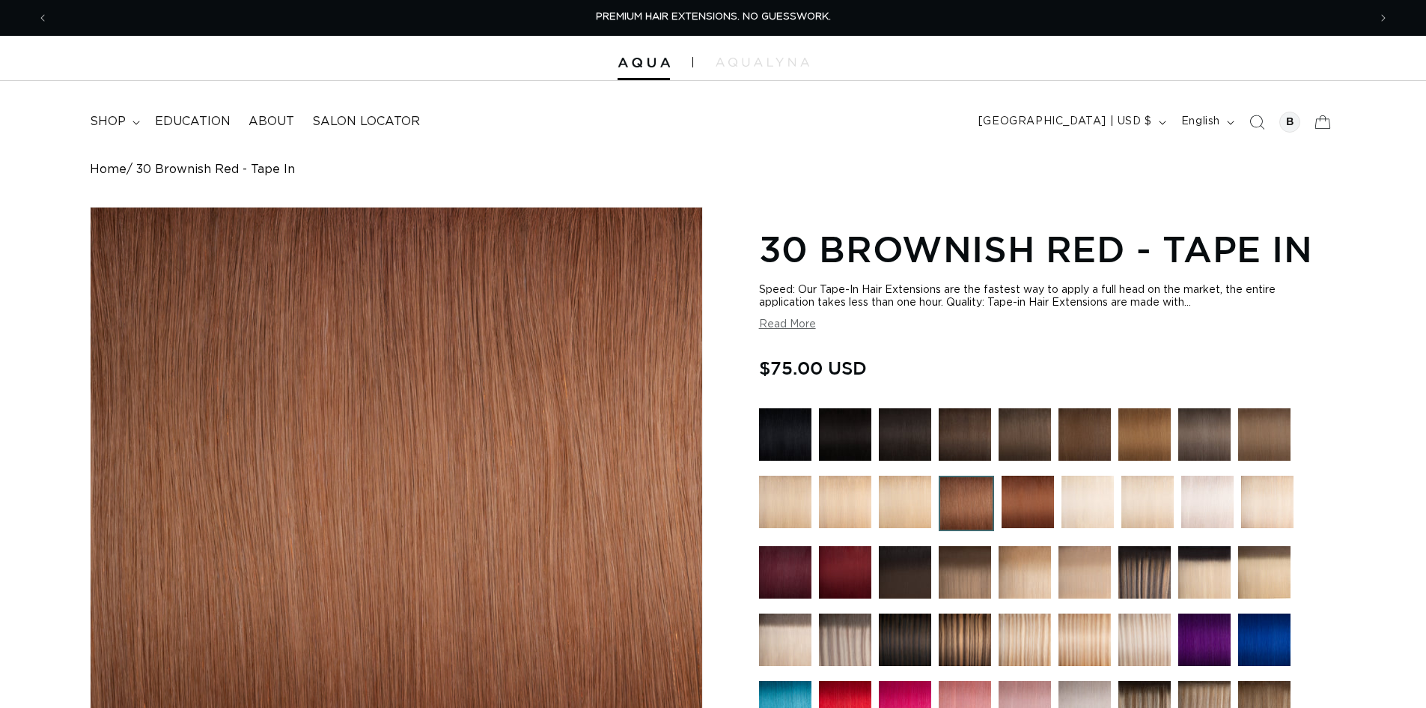
click at [1024, 505] on img at bounding box center [1028, 501] width 52 height 52
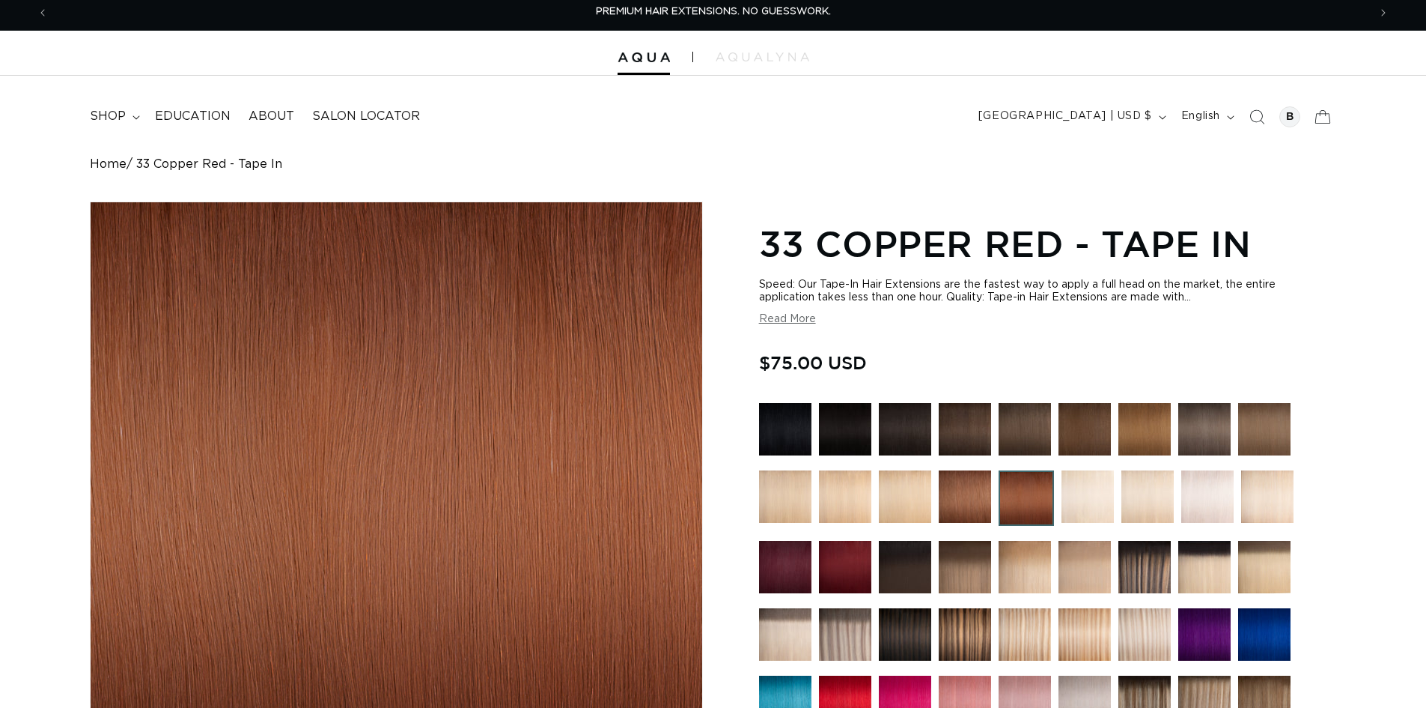
scroll to position [300, 0]
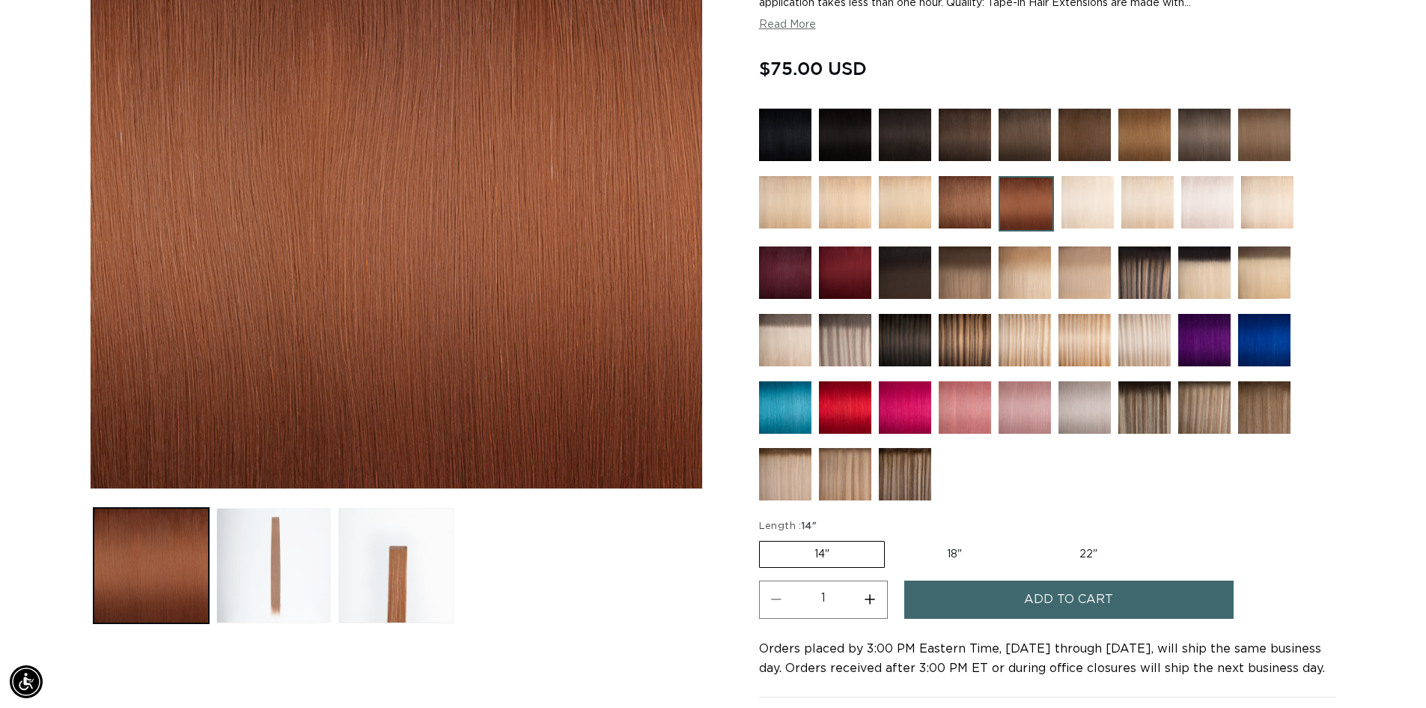
click at [253, 583] on button "Load image 2 in gallery view" at bounding box center [273, 565] width 115 height 115
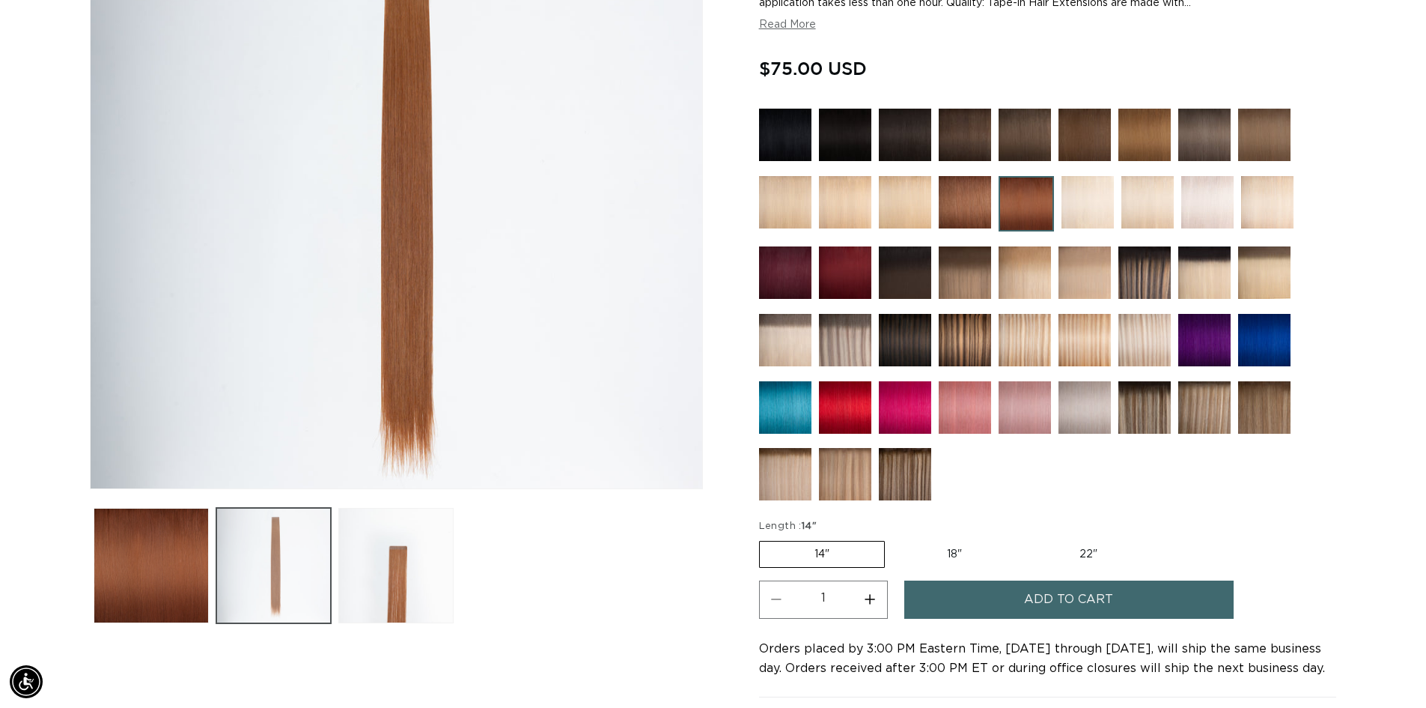
scroll to position [207, 0]
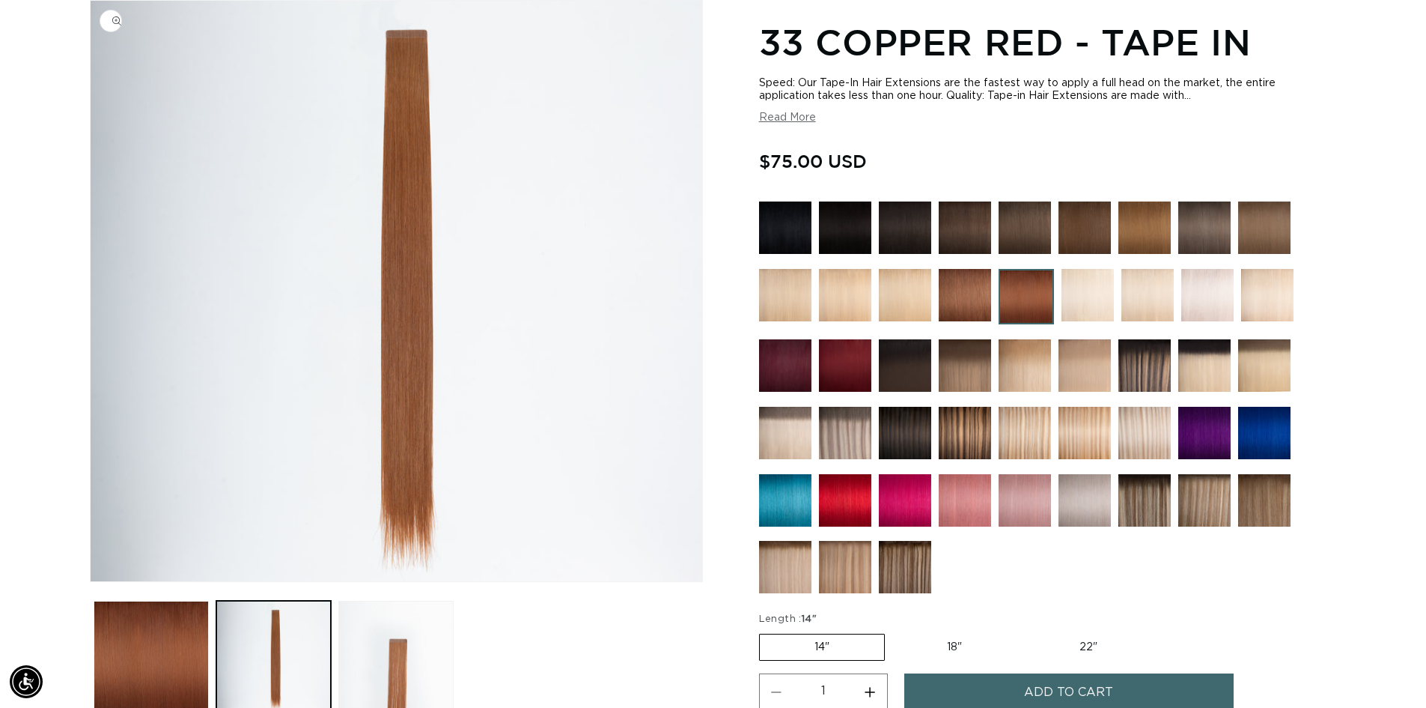
click at [381, 254] on img "Gallery Viewer" at bounding box center [397, 291] width 612 height 580
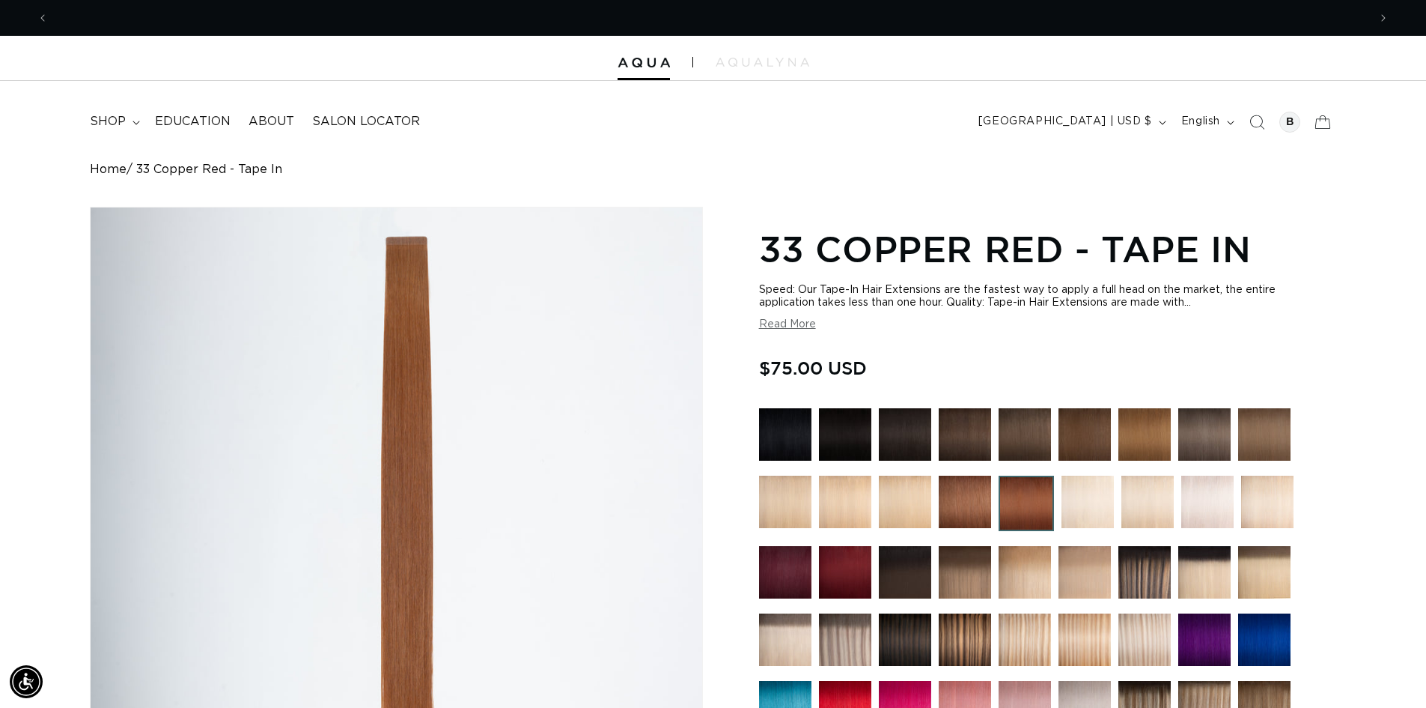
scroll to position [0, 0]
click at [118, 118] on span "shop" at bounding box center [108, 122] width 36 height 16
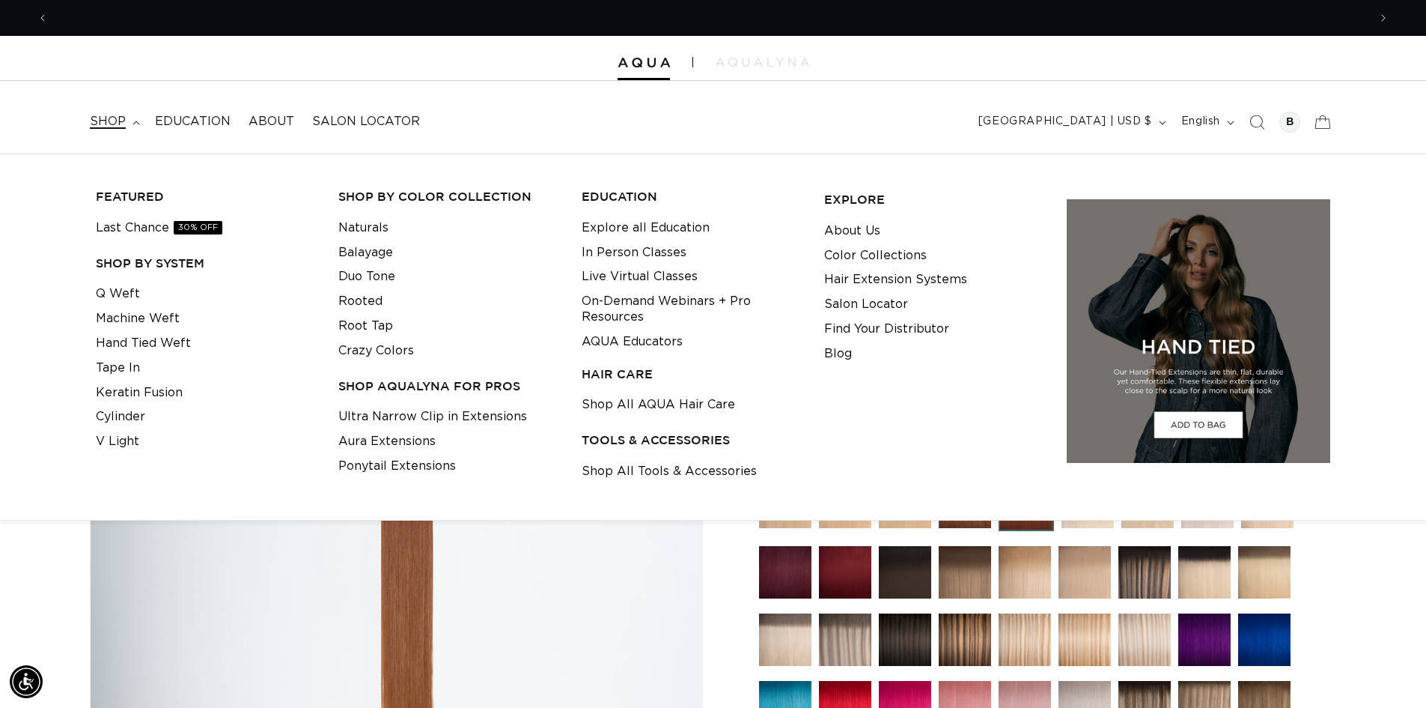
scroll to position [0, 2640]
click at [399, 349] on link "Crazy Colors" at bounding box center [376, 350] width 76 height 25
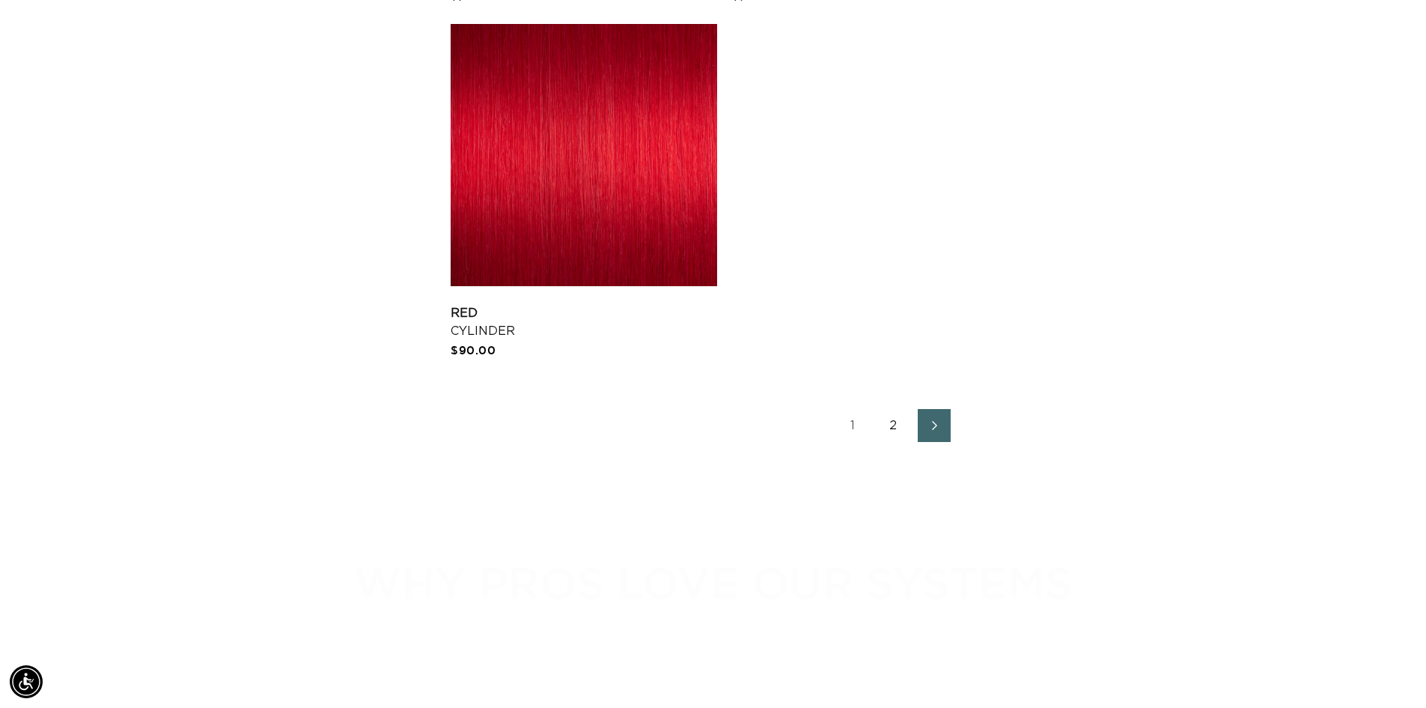
scroll to position [2621, 0]
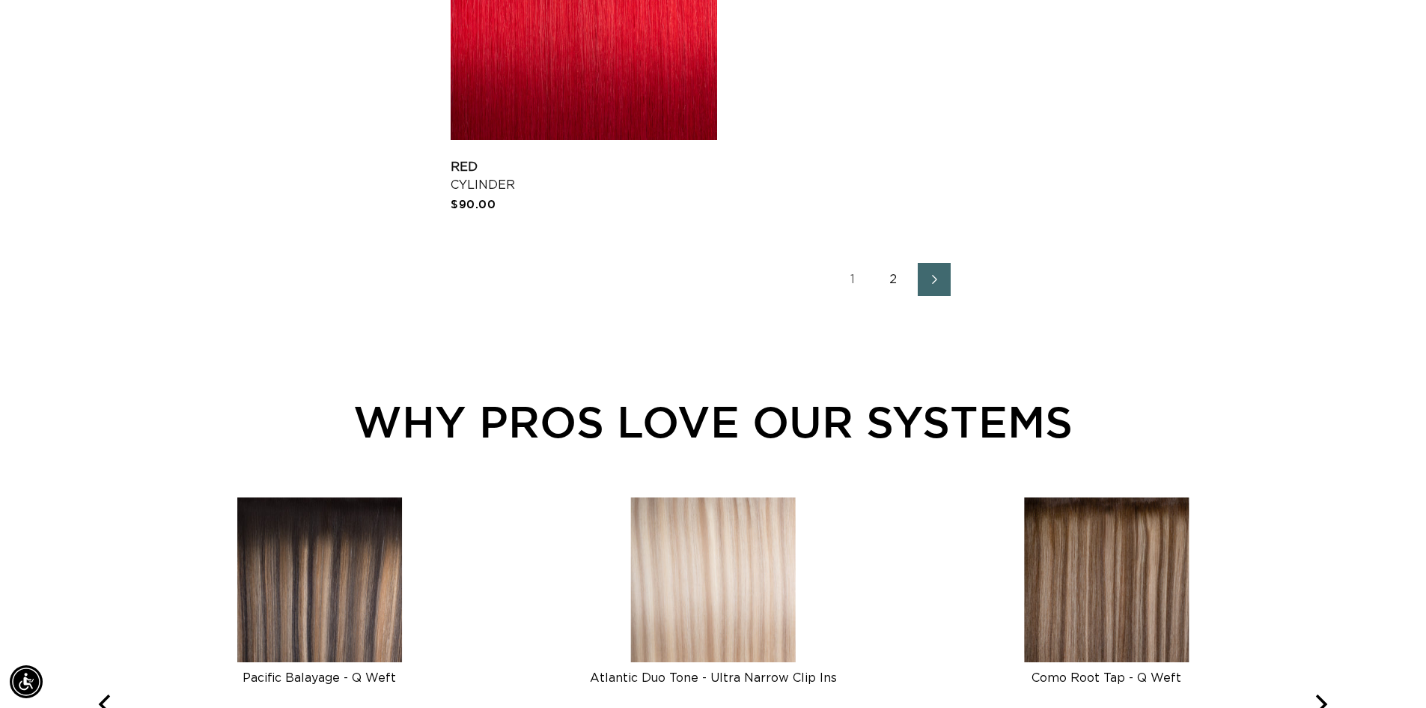
click at [891, 278] on link "2" at bounding box center [894, 279] width 33 height 33
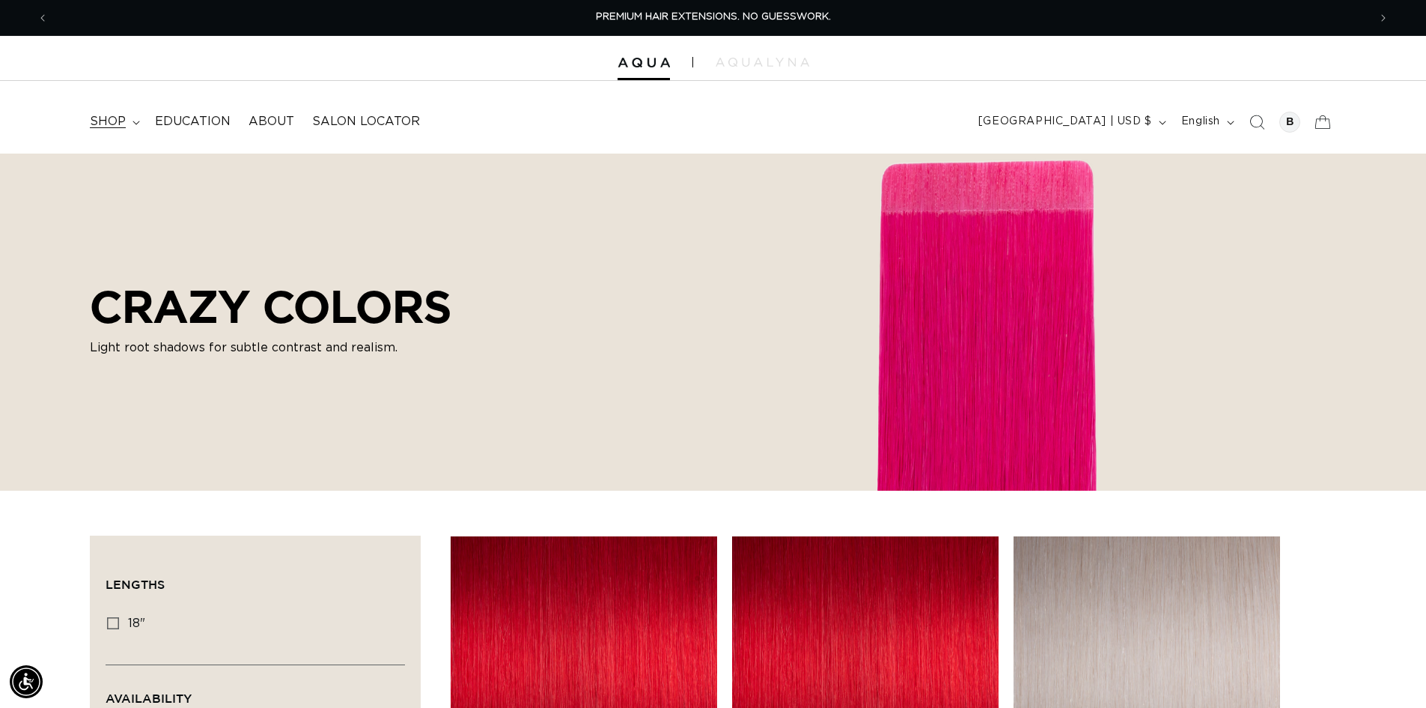
click at [124, 125] on span "shop" at bounding box center [108, 122] width 36 height 16
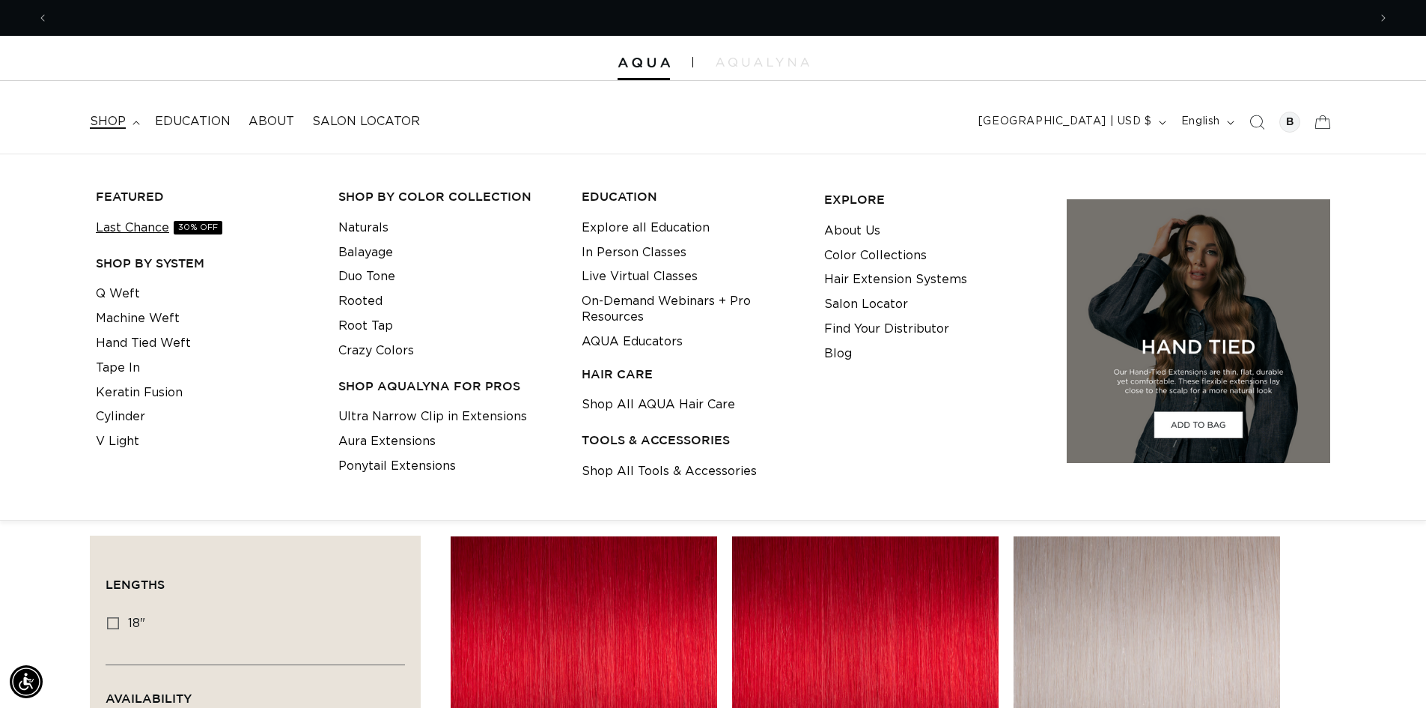
scroll to position [0, 1320]
click at [127, 420] on link "Cylinder" at bounding box center [120, 416] width 49 height 25
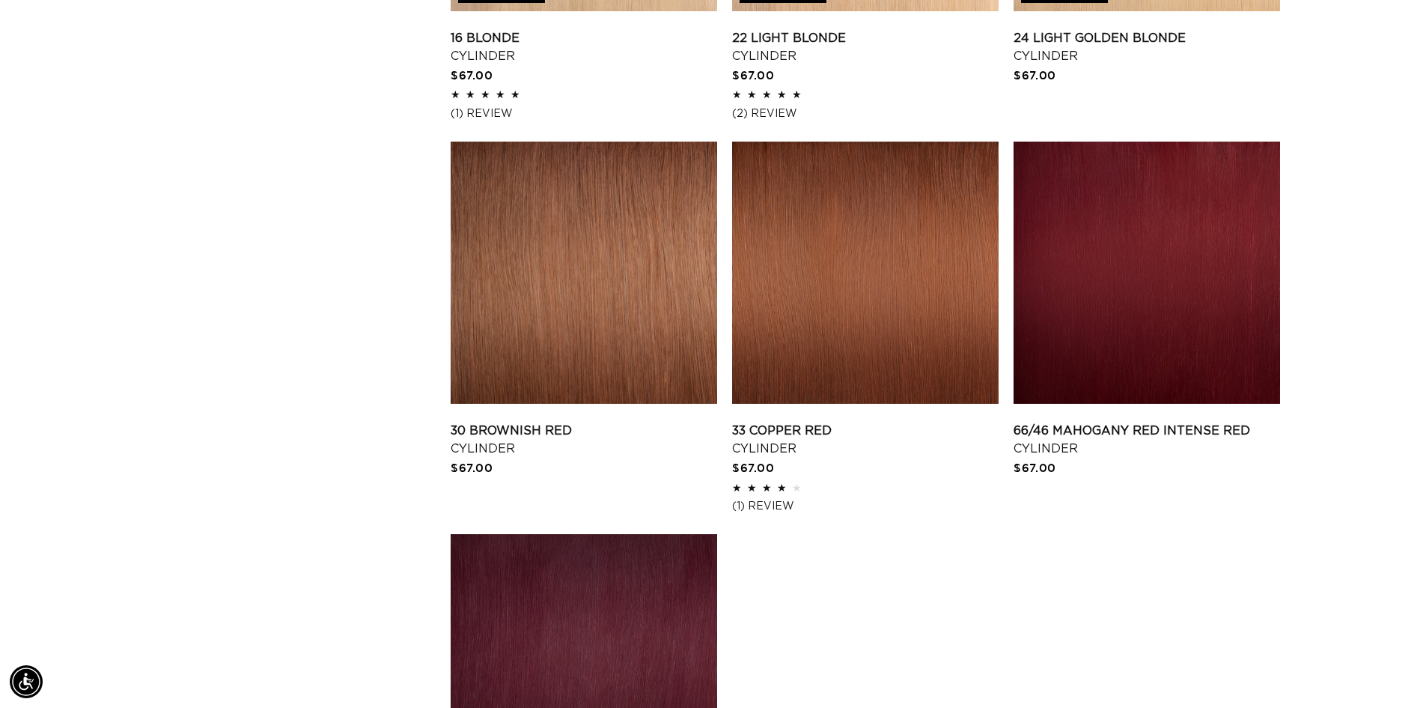
scroll to position [2171, 0]
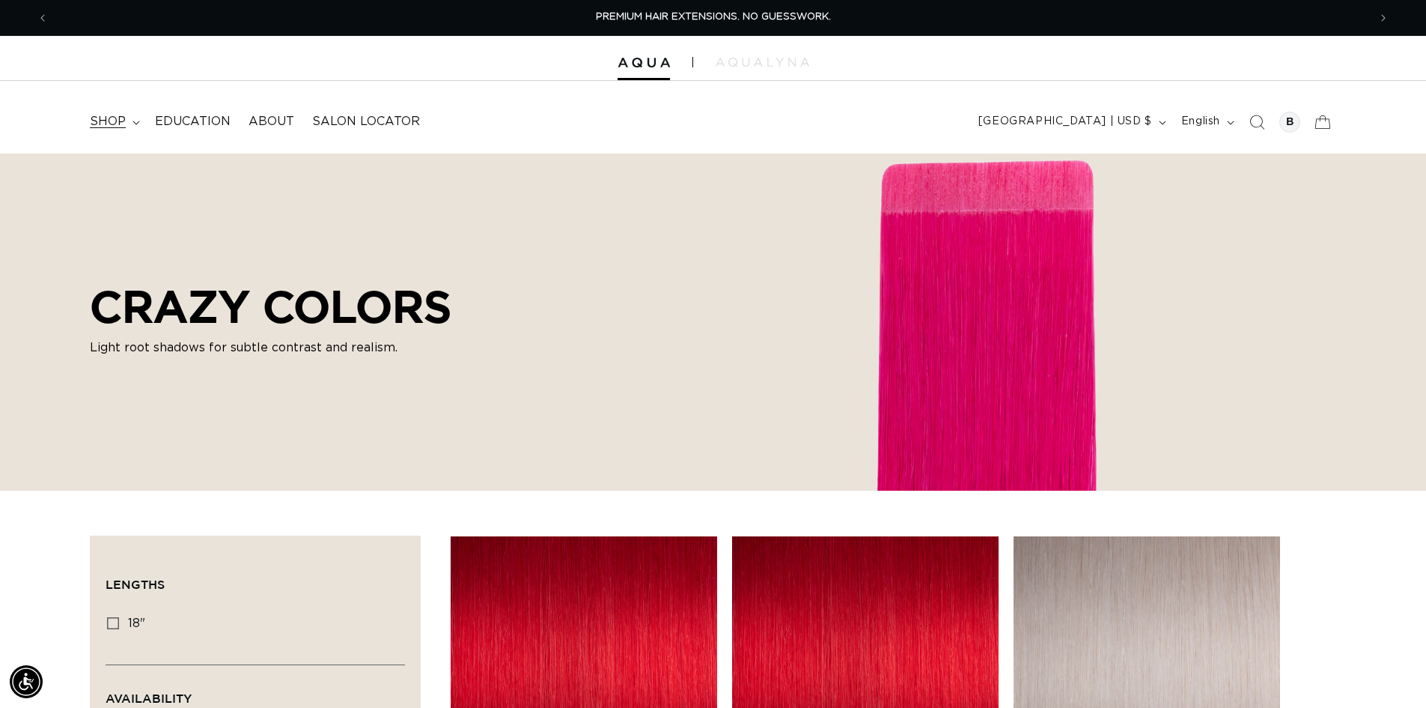
click at [122, 125] on span "shop" at bounding box center [108, 122] width 36 height 16
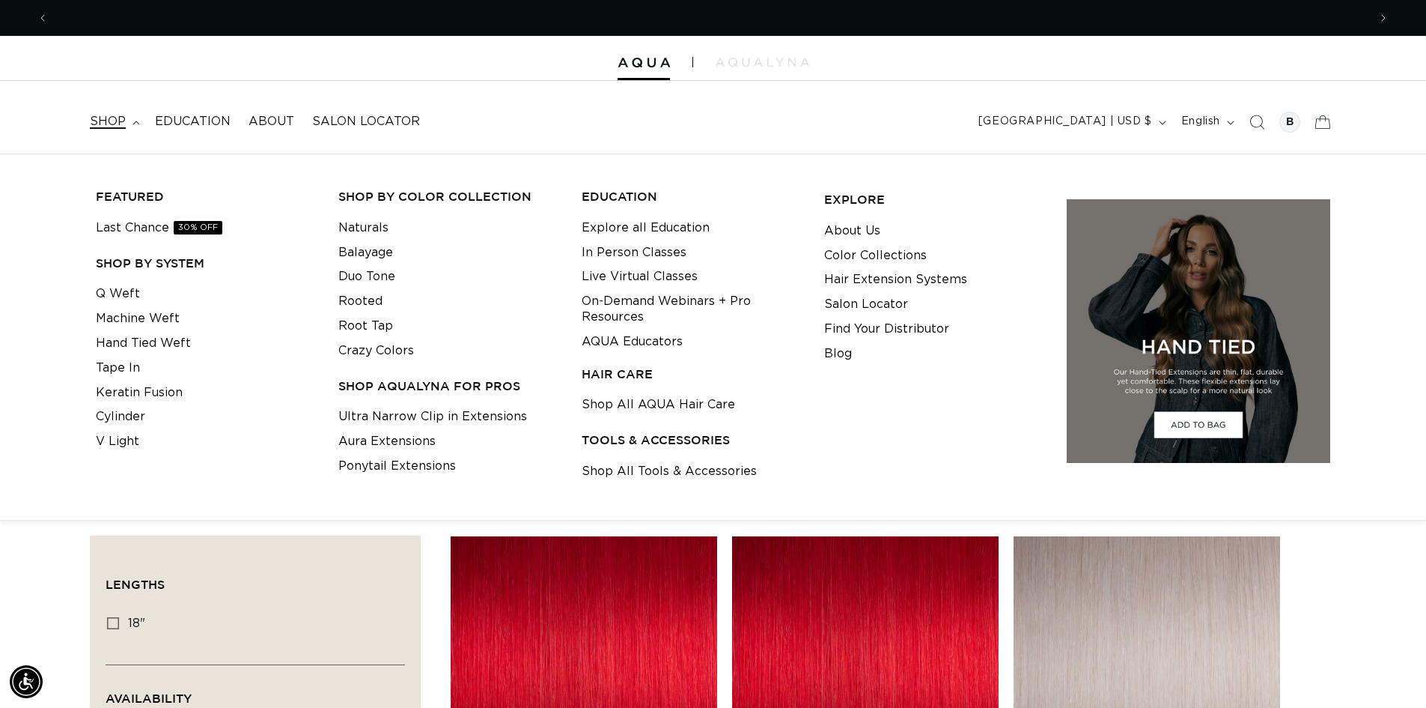
scroll to position [0, 2640]
click at [613, 465] on link "Shop All Tools & Accessories" at bounding box center [669, 471] width 175 height 25
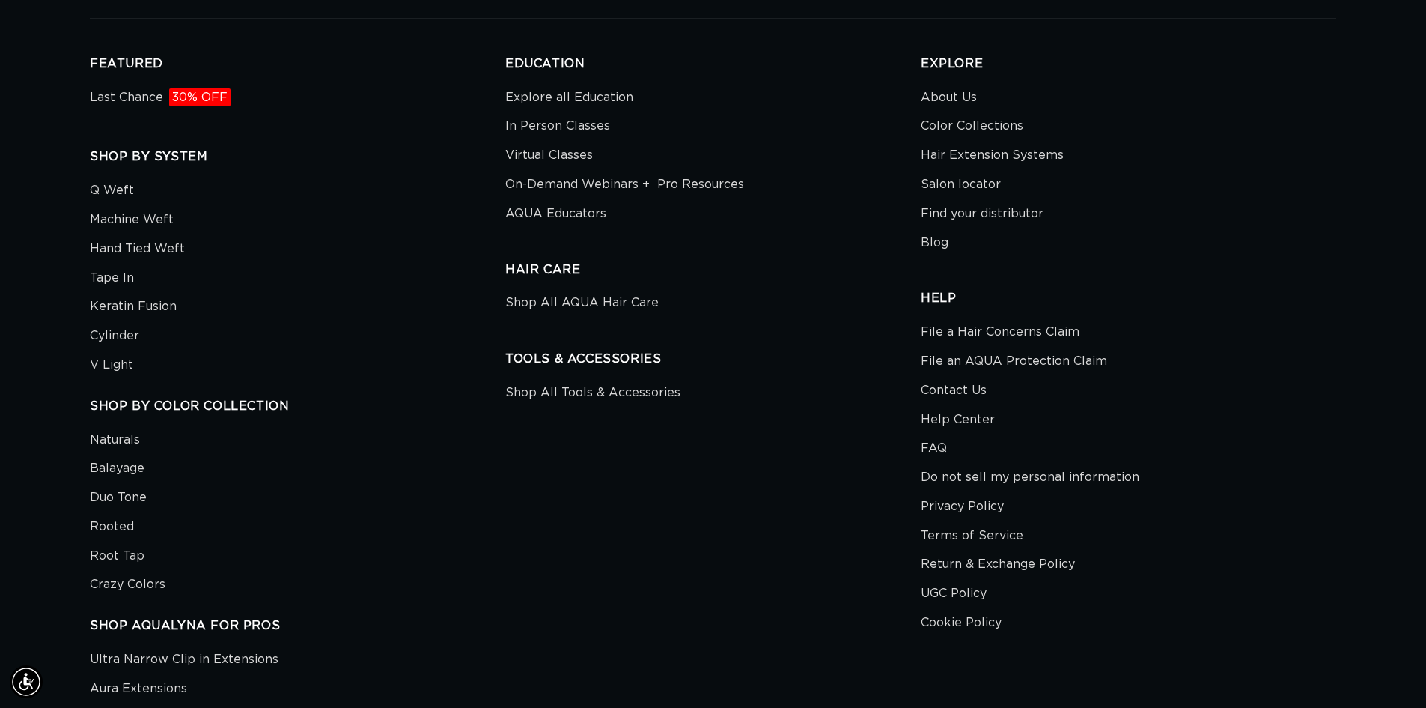
scroll to position [4268, 0]
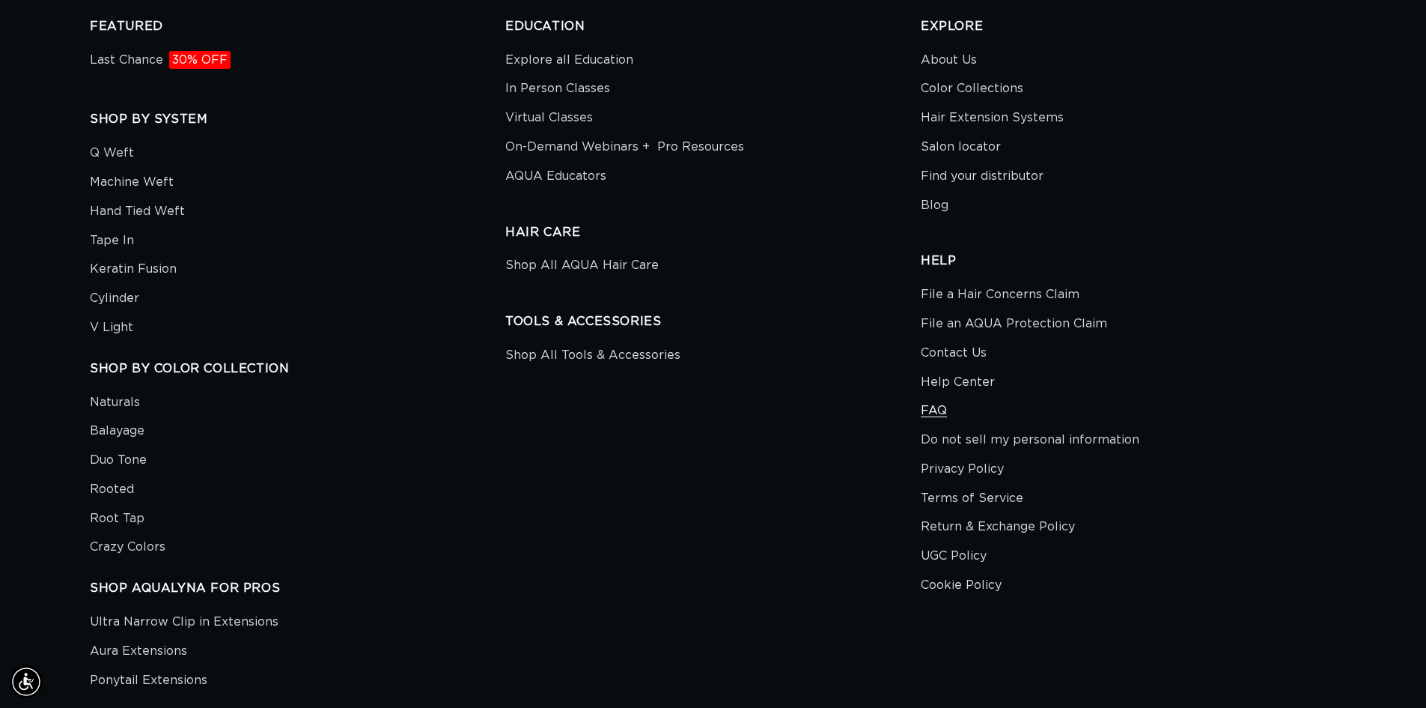
click at [933, 416] on link "FAQ" at bounding box center [934, 410] width 26 height 29
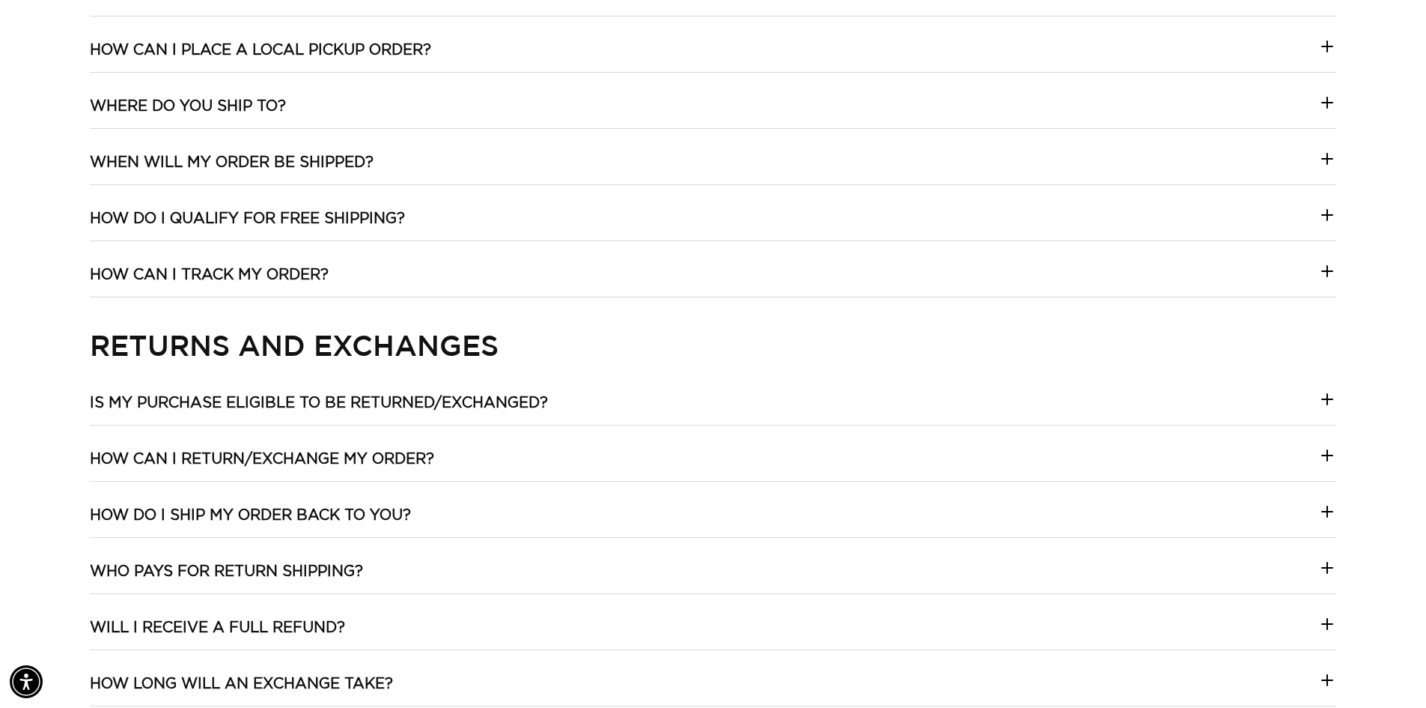
scroll to position [0, 2640]
click at [722, 461] on summary "How can I return/exchange my order?" at bounding box center [713, 464] width 1247 height 31
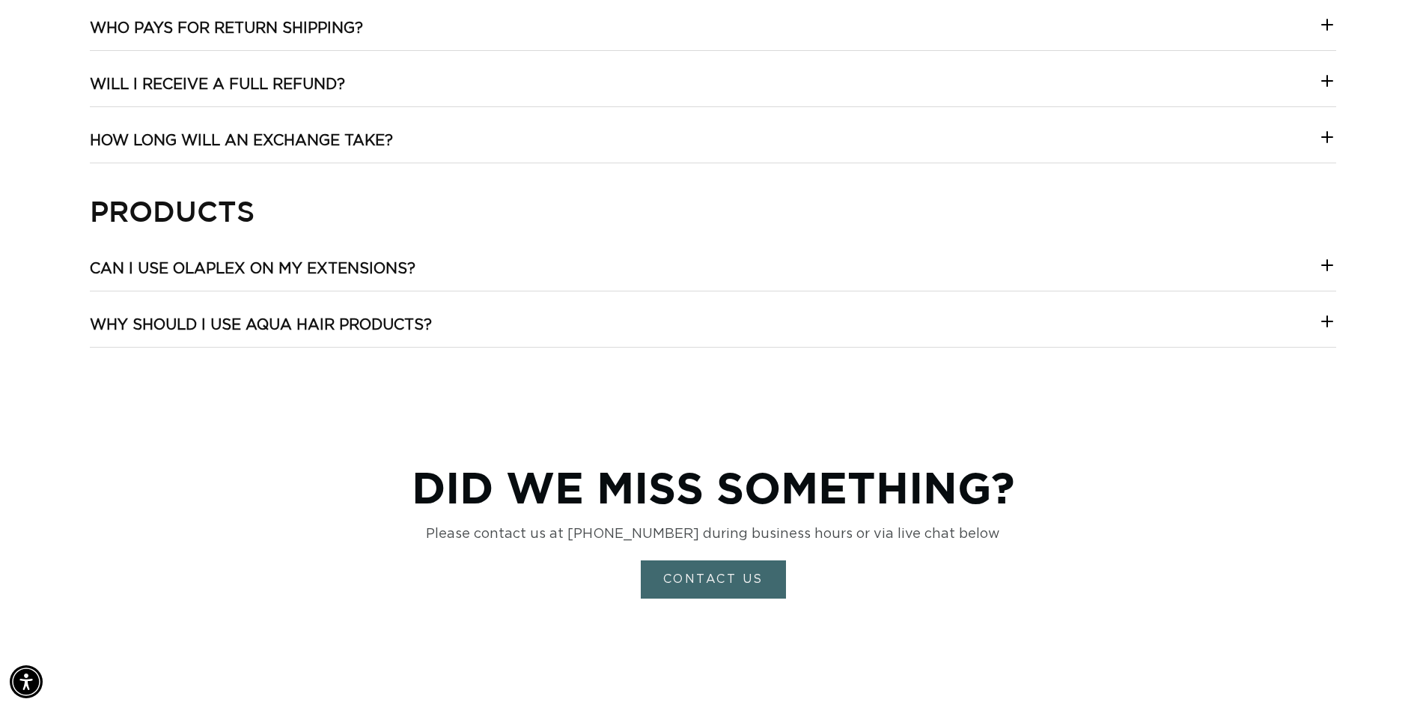
scroll to position [0, 1320]
